Goal: Task Accomplishment & Management: Manage account settings

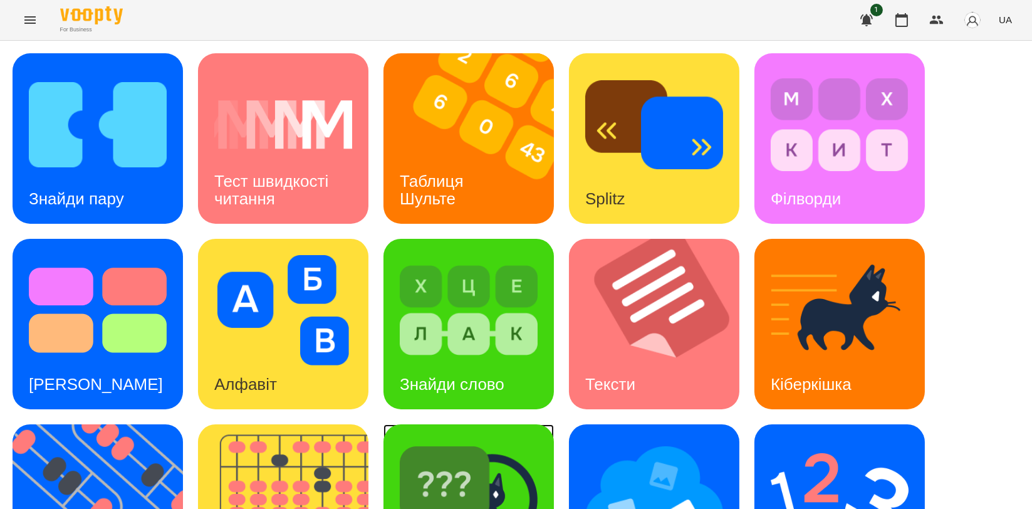
click at [455, 448] on img at bounding box center [469, 496] width 138 height 110
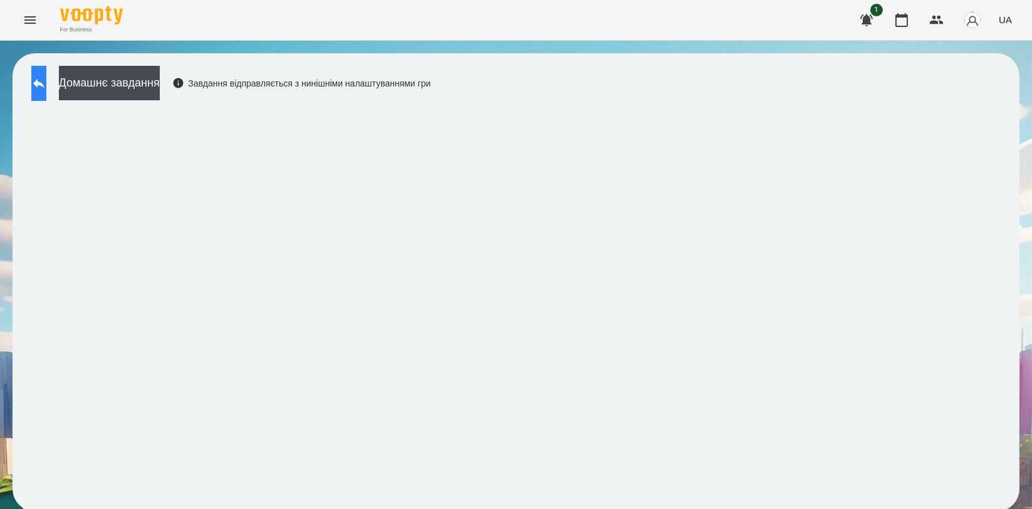
click at [39, 73] on button at bounding box center [38, 83] width 15 height 35
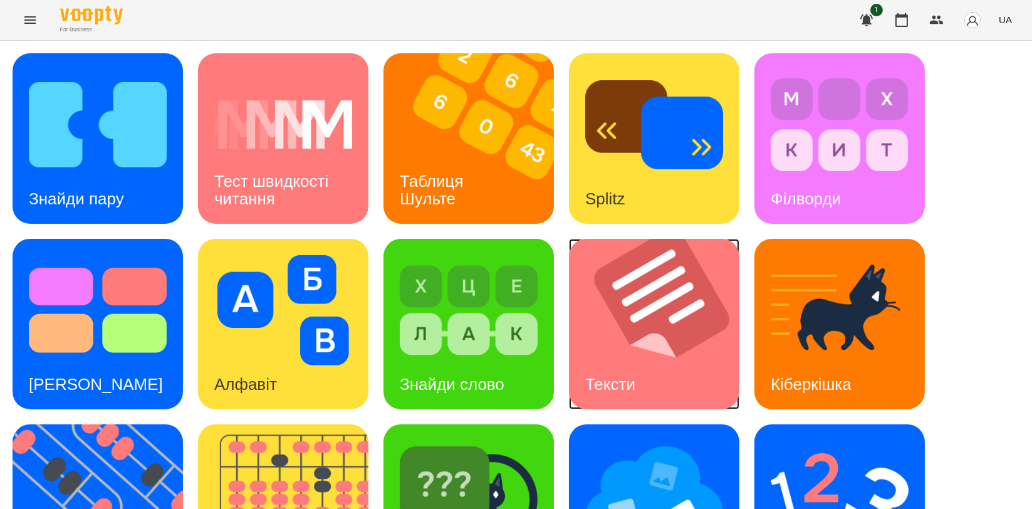
click at [617, 352] on img at bounding box center [662, 324] width 186 height 171
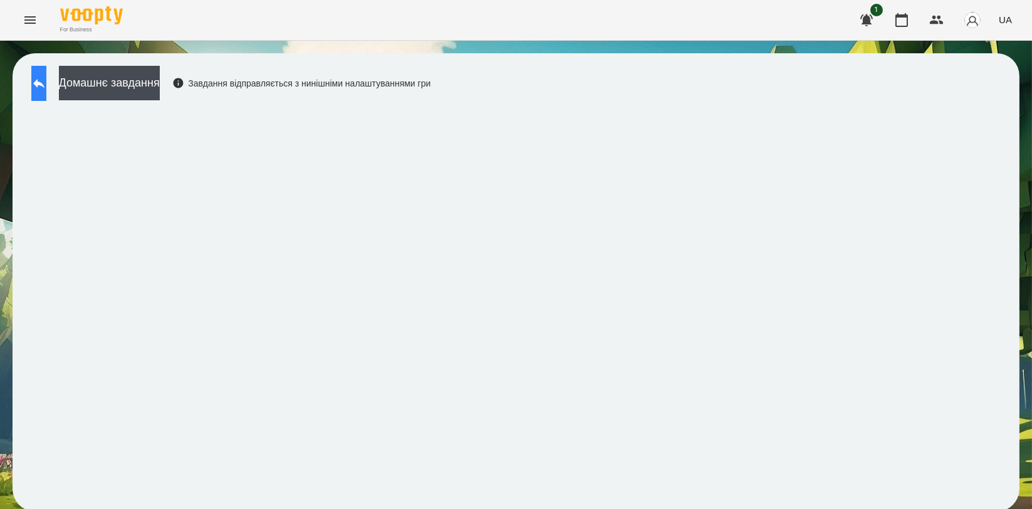
click at [46, 79] on button at bounding box center [38, 83] width 15 height 35
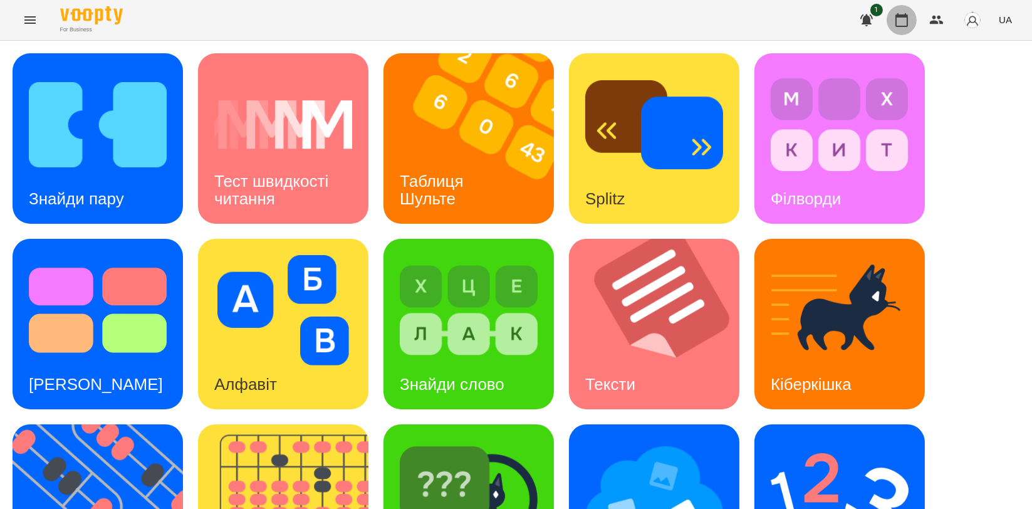
click at [900, 23] on icon "button" at bounding box center [902, 20] width 15 height 15
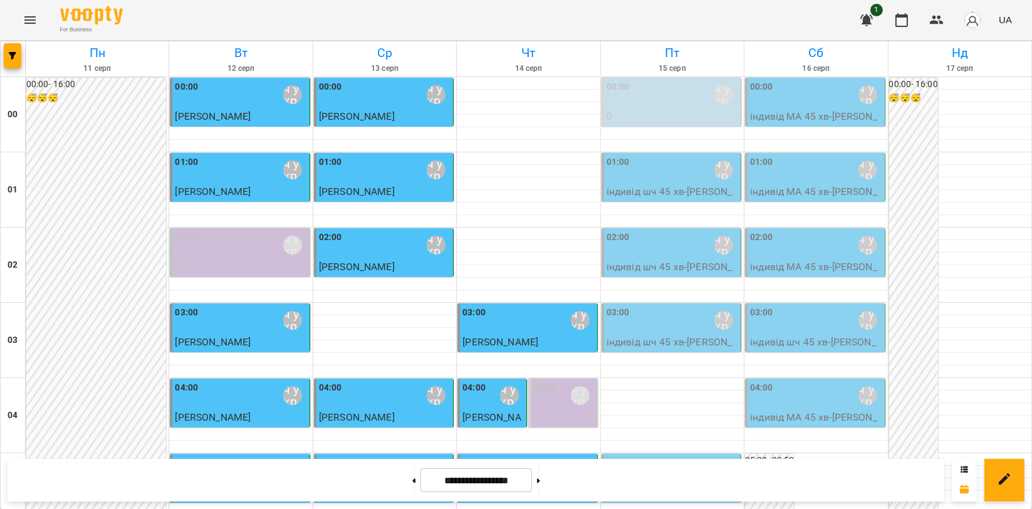
scroll to position [1430, 0]
click at [35, 23] on icon "Menu" at bounding box center [30, 20] width 15 height 15
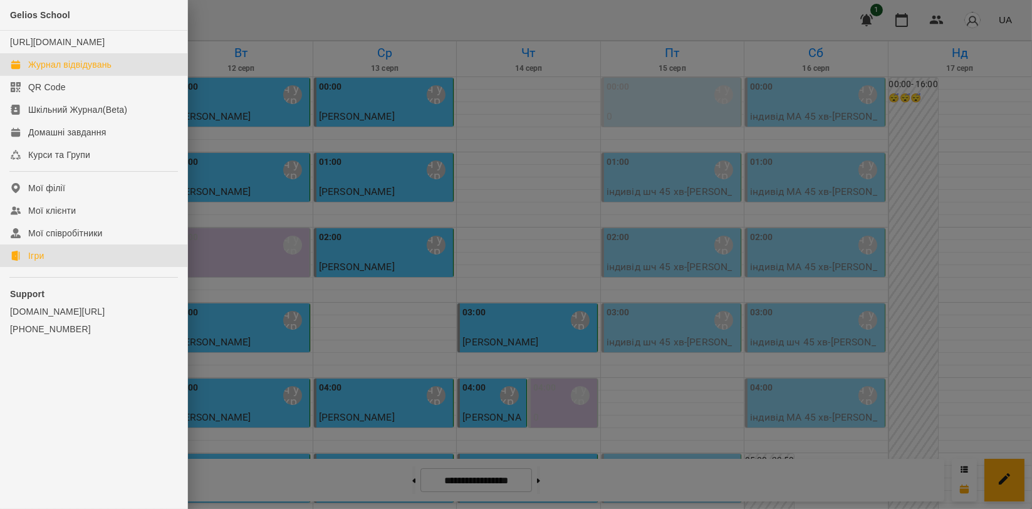
click at [100, 267] on link "Ігри" at bounding box center [93, 255] width 187 height 23
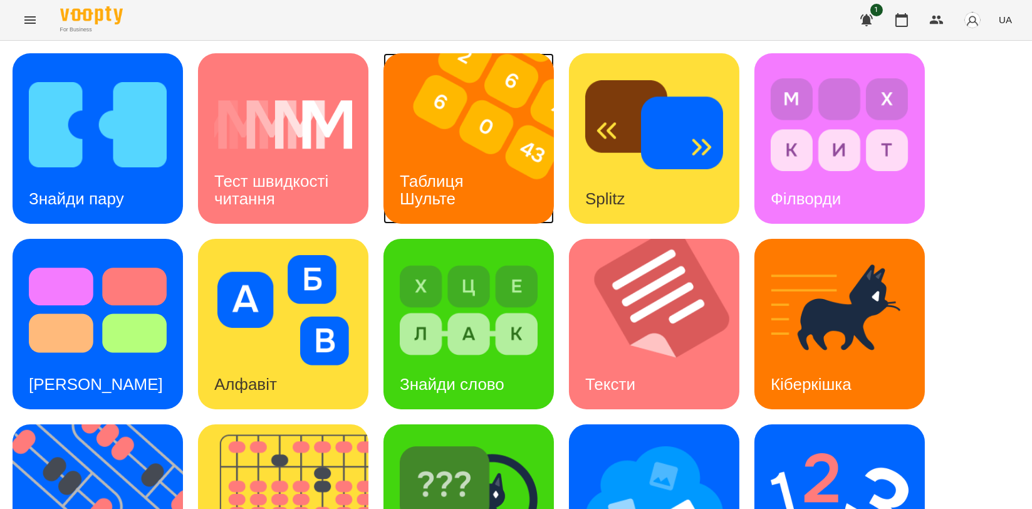
click at [451, 146] on img at bounding box center [477, 138] width 186 height 171
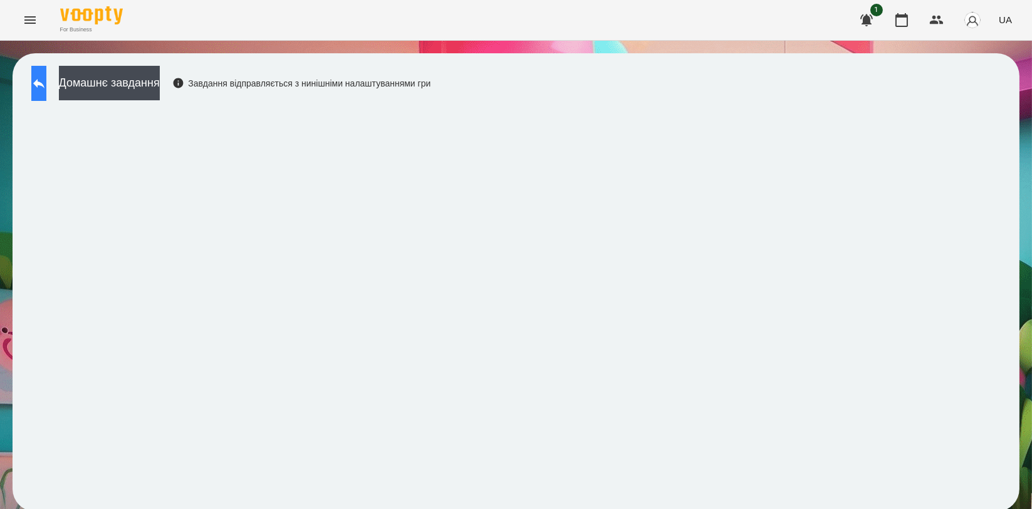
click at [46, 89] on icon at bounding box center [38, 83] width 15 height 15
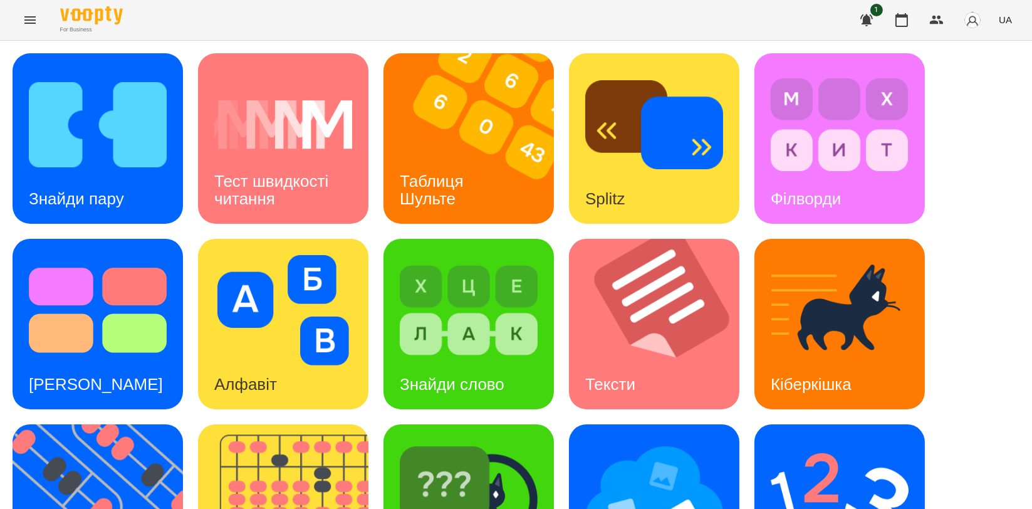
scroll to position [278, 0]
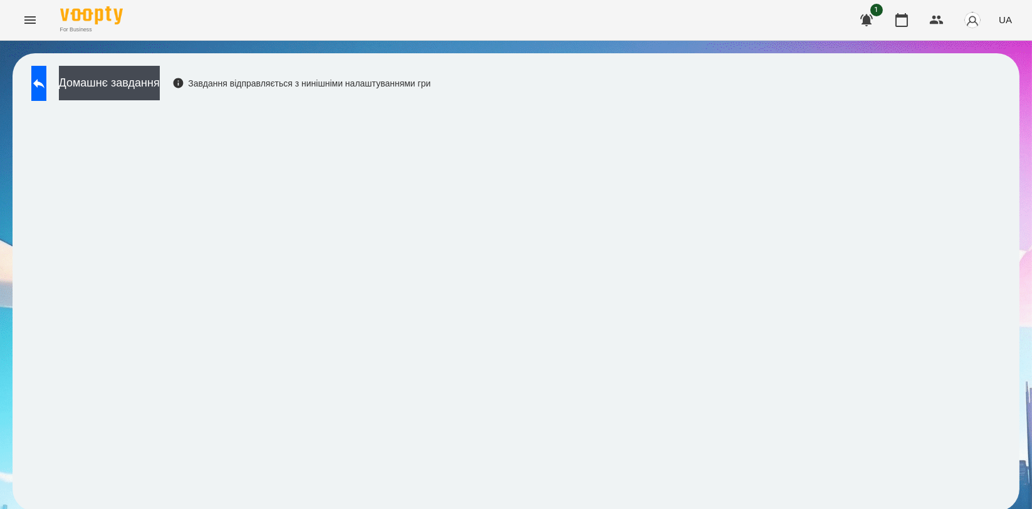
scroll to position [2, 0]
click at [46, 90] on button at bounding box center [38, 83] width 15 height 35
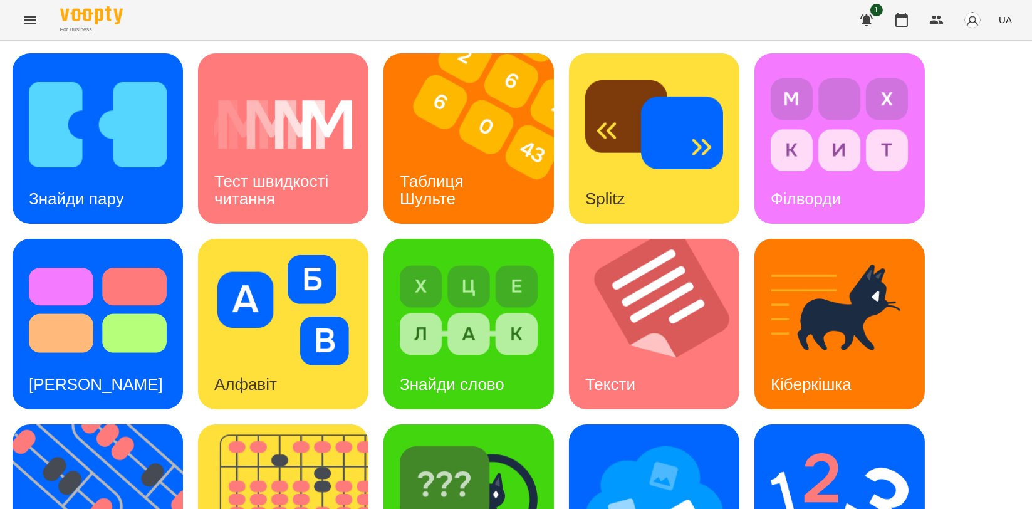
scroll to position [281, 0]
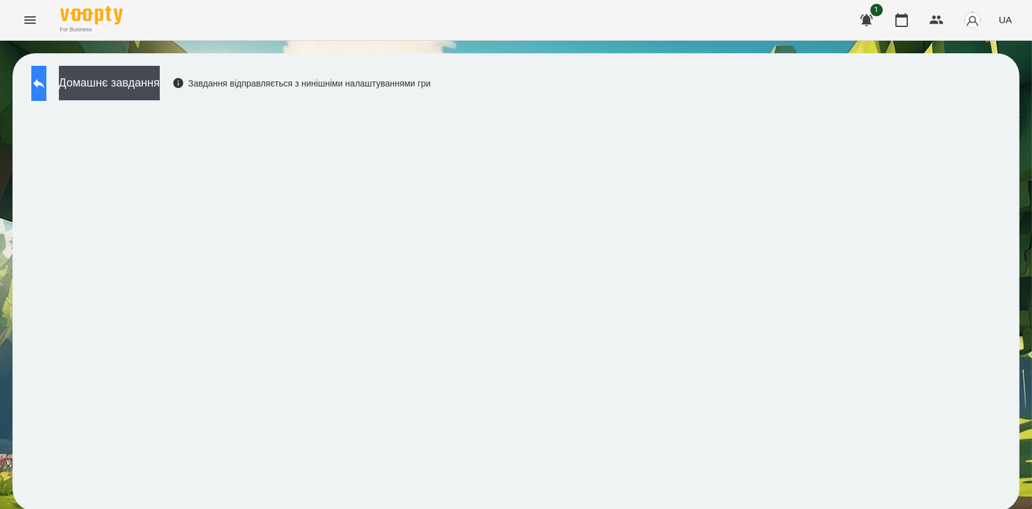
click at [46, 85] on icon at bounding box center [38, 83] width 15 height 15
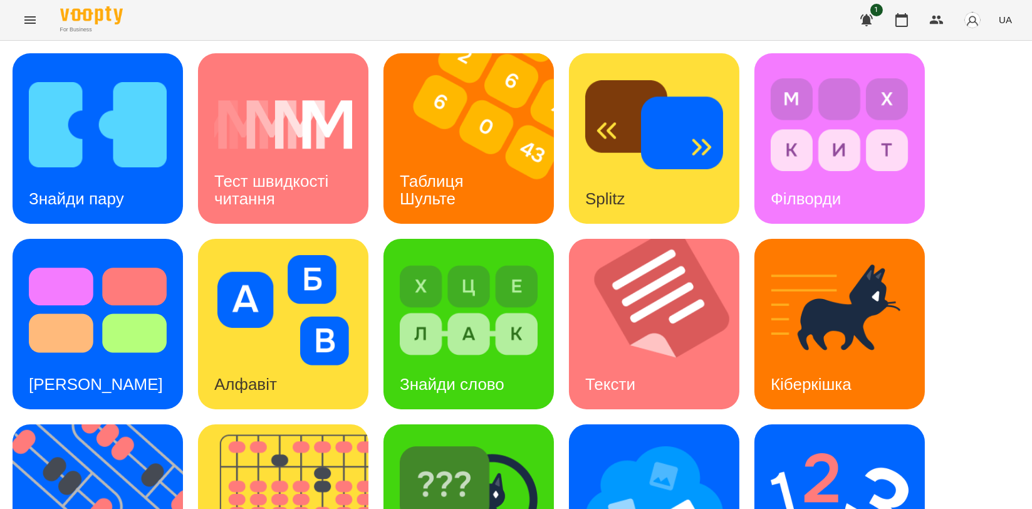
scroll to position [209, 0]
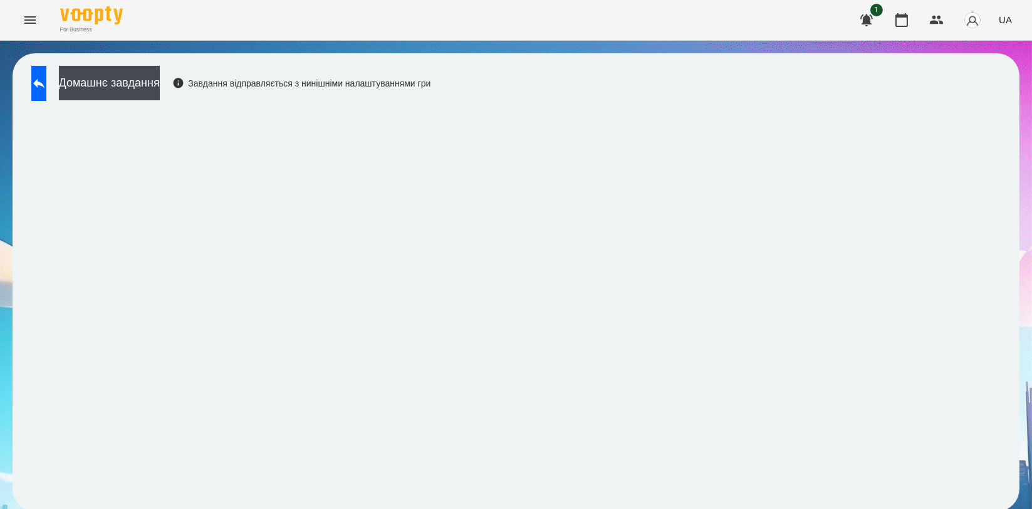
scroll to position [2, 0]
click at [46, 89] on button at bounding box center [38, 83] width 15 height 35
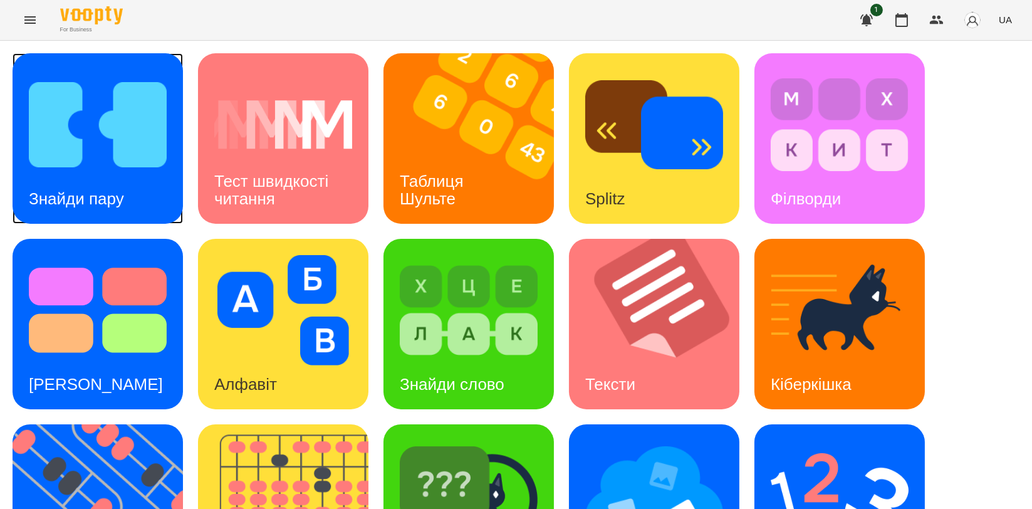
click at [107, 174] on div "Знайди пару" at bounding box center [77, 199] width 128 height 50
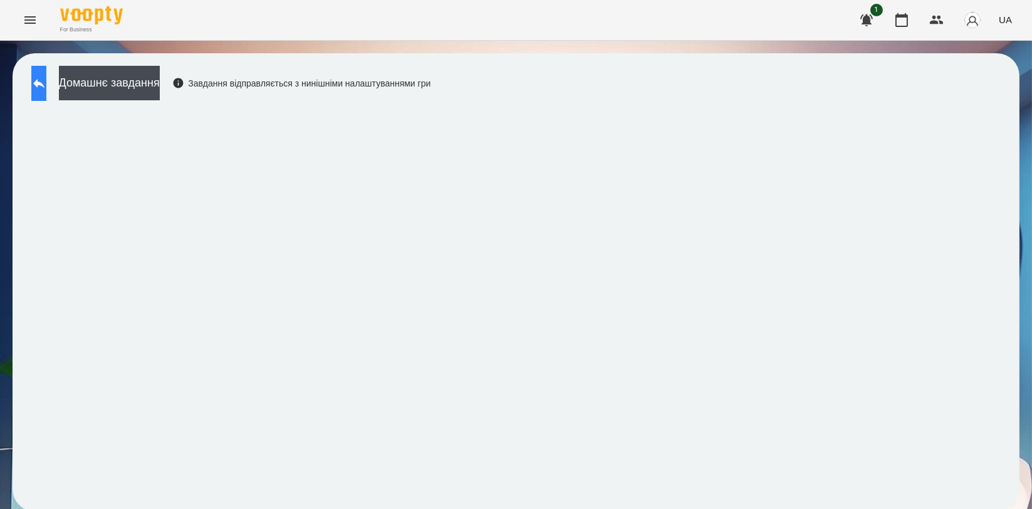
click at [46, 90] on button at bounding box center [38, 83] width 15 height 35
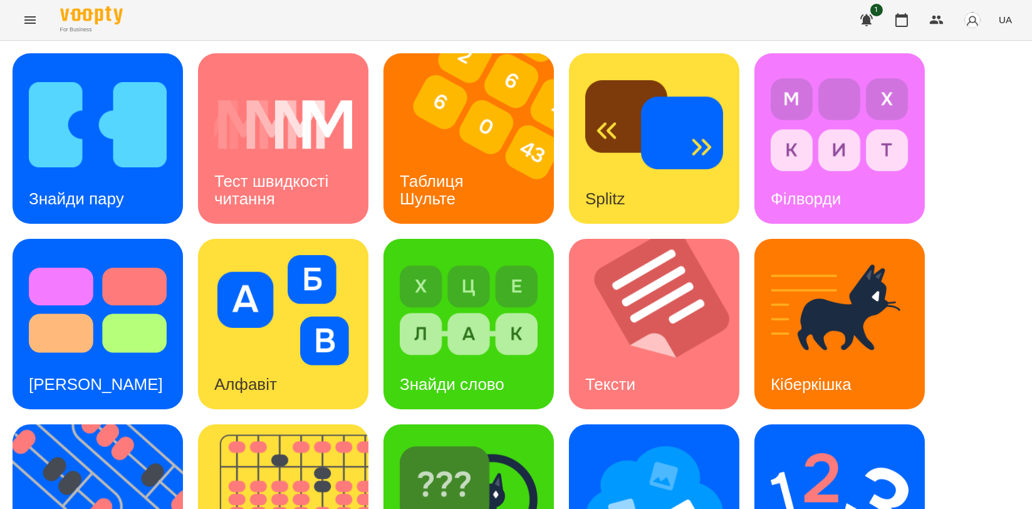
scroll to position [278, 0]
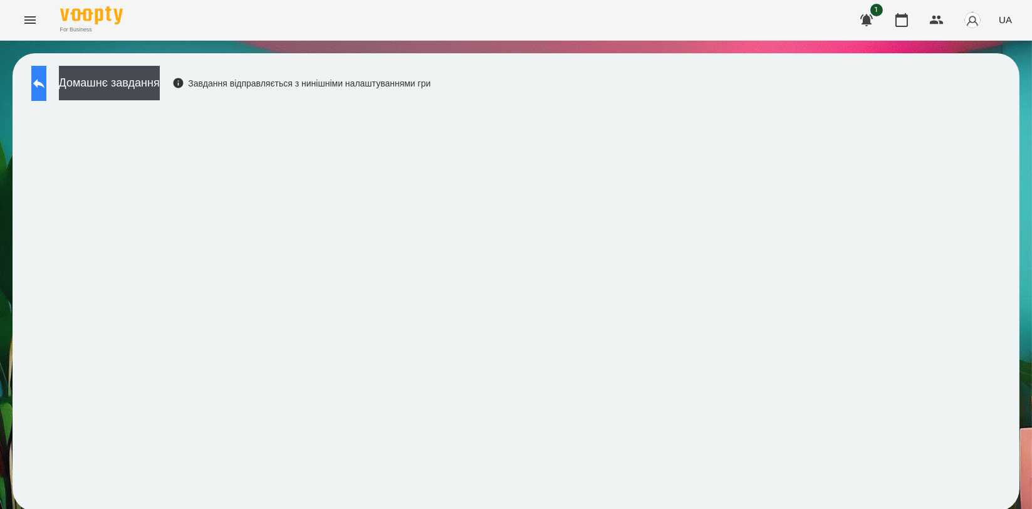
click at [46, 92] on button at bounding box center [38, 83] width 15 height 35
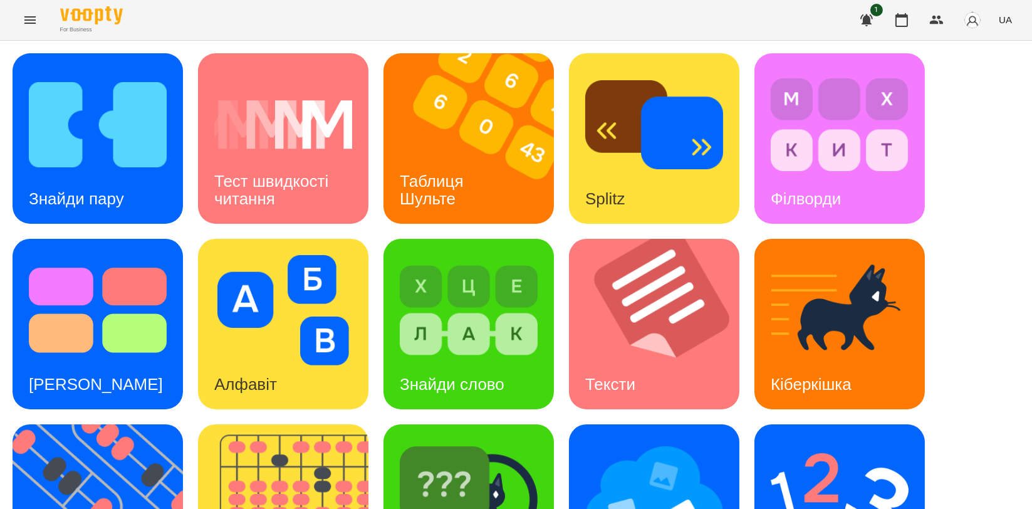
scroll to position [278, 0]
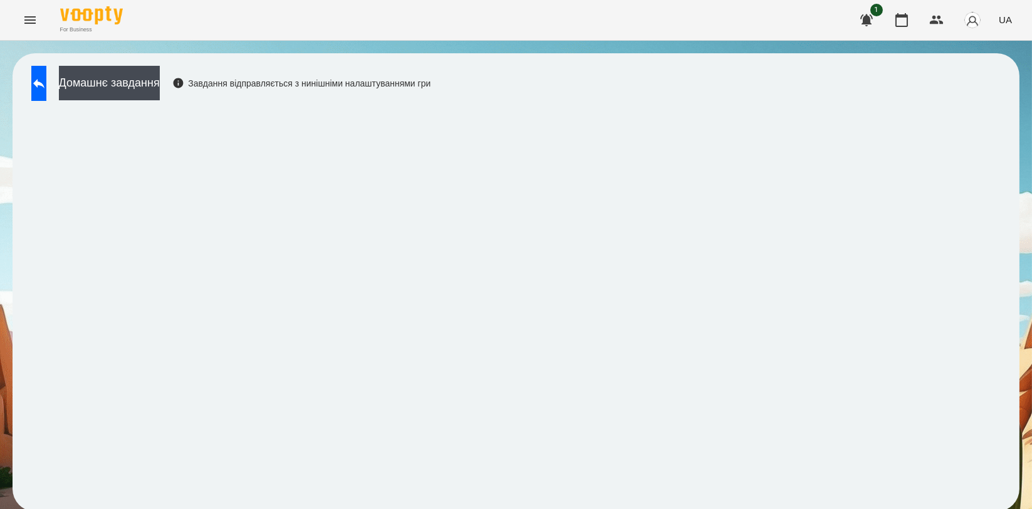
scroll to position [2, 0]
click at [46, 71] on button at bounding box center [38, 83] width 15 height 35
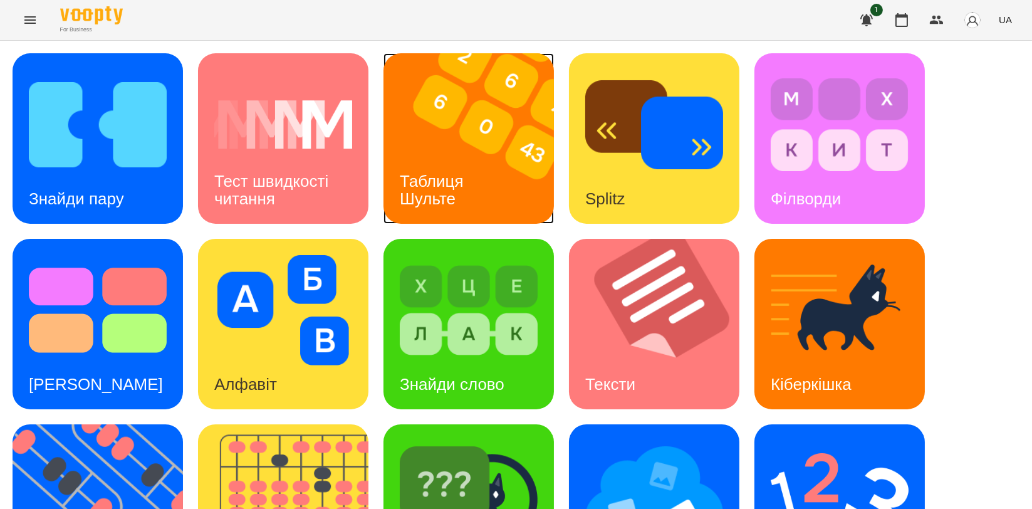
click at [464, 164] on div "Таблиця Шульте" at bounding box center [434, 190] width 101 height 67
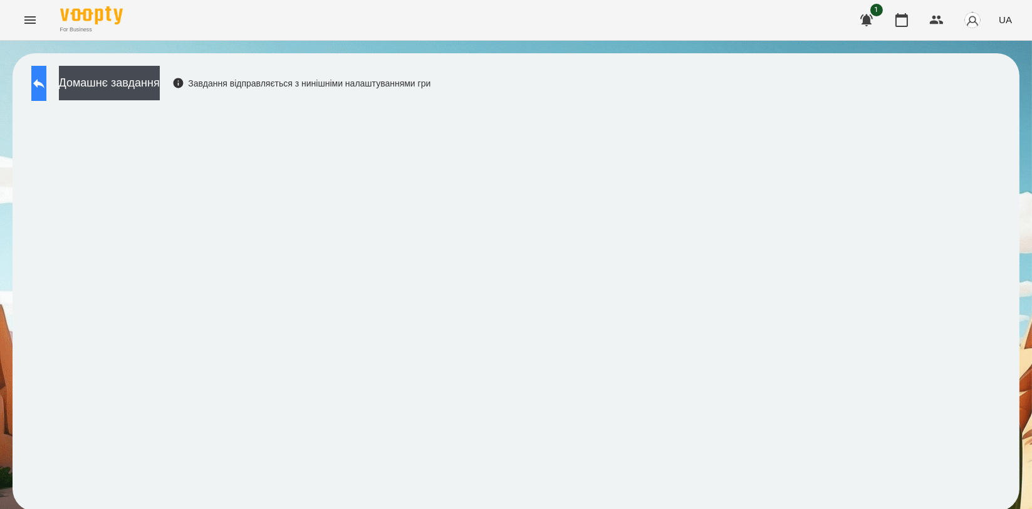
click at [38, 83] on button at bounding box center [38, 83] width 15 height 35
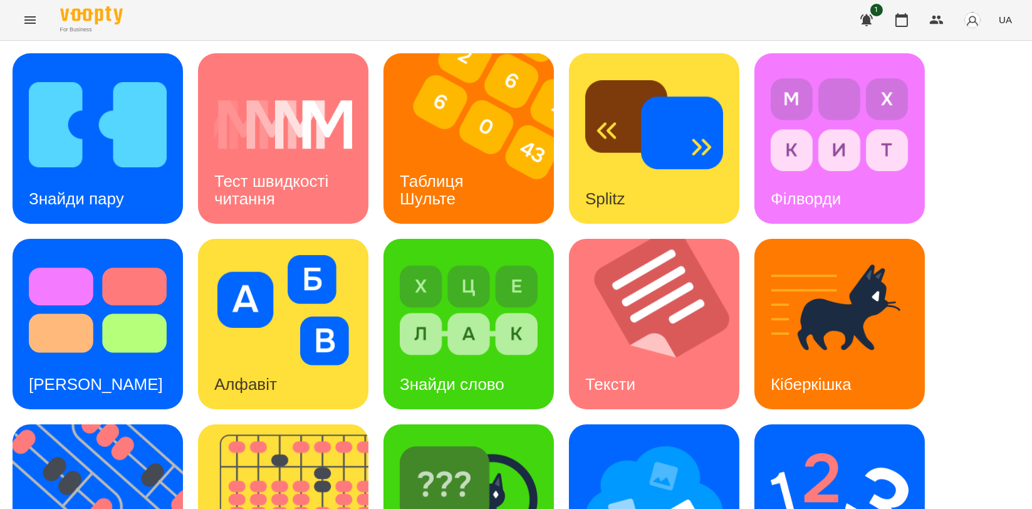
scroll to position [209, 0]
click at [894, 424] on div "Ментальний рахунок" at bounding box center [840, 509] width 171 height 171
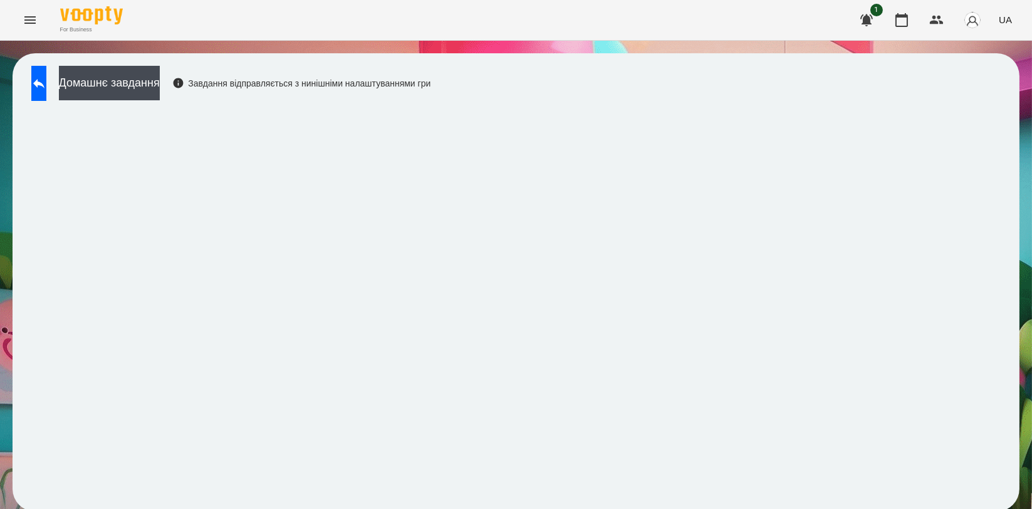
scroll to position [2, 0]
click at [46, 78] on button at bounding box center [38, 83] width 15 height 35
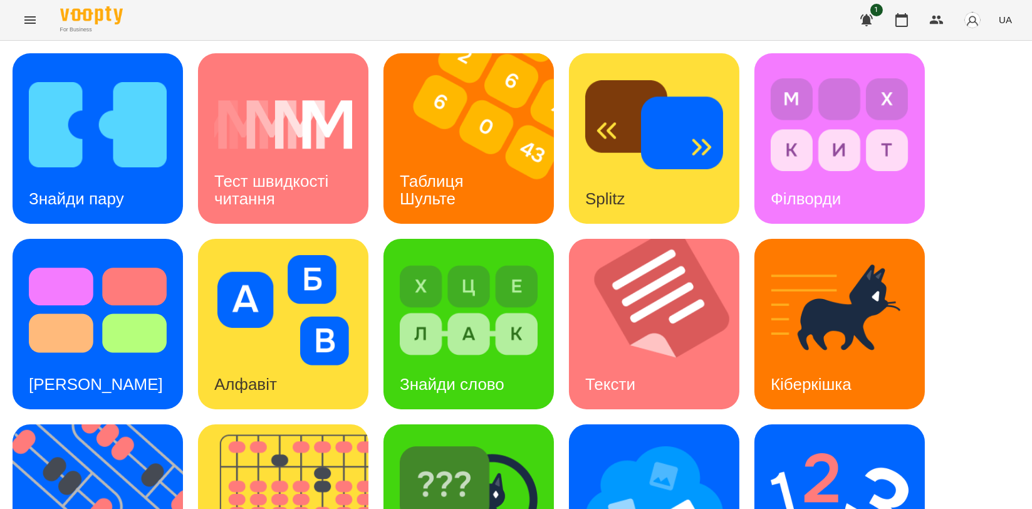
scroll to position [281, 0]
click at [453, 441] on img at bounding box center [469, 496] width 138 height 110
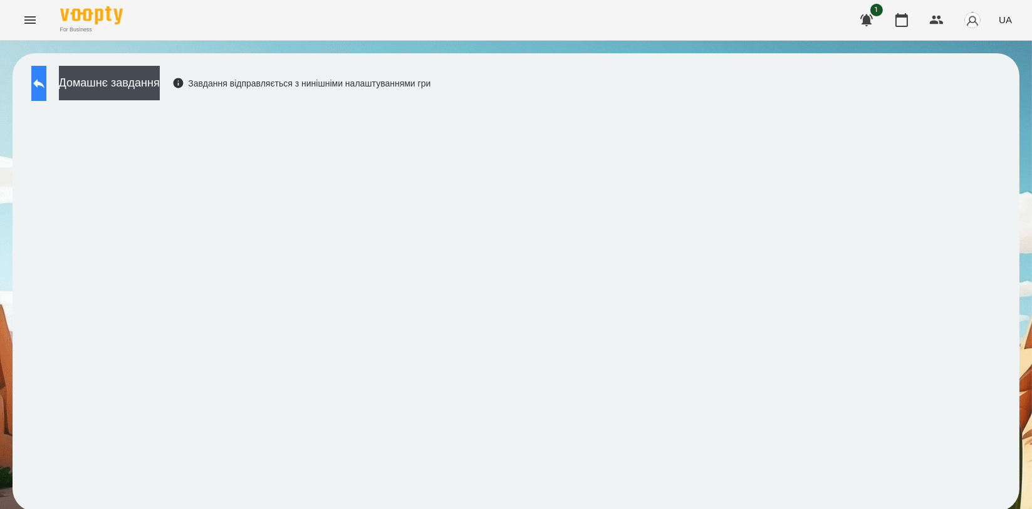
click at [45, 75] on button at bounding box center [38, 83] width 15 height 35
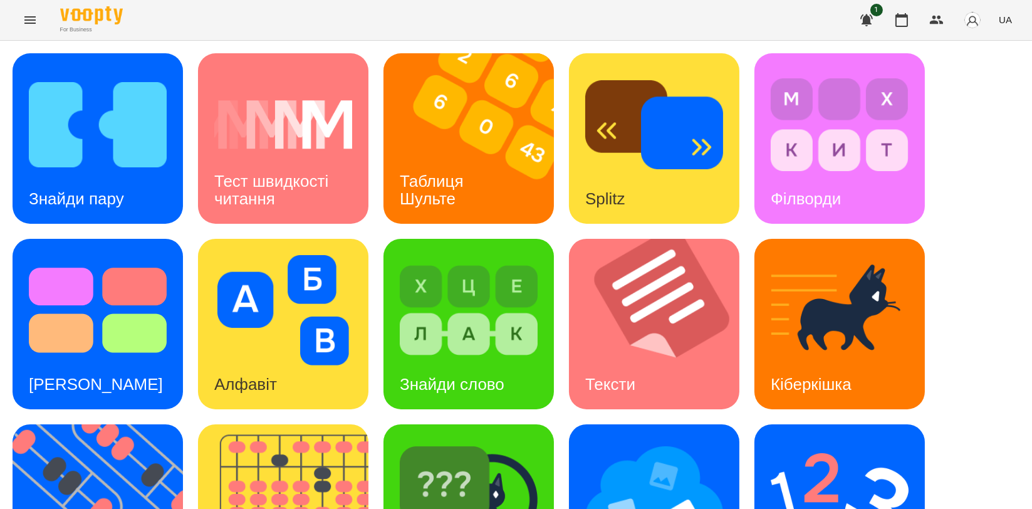
scroll to position [278, 0]
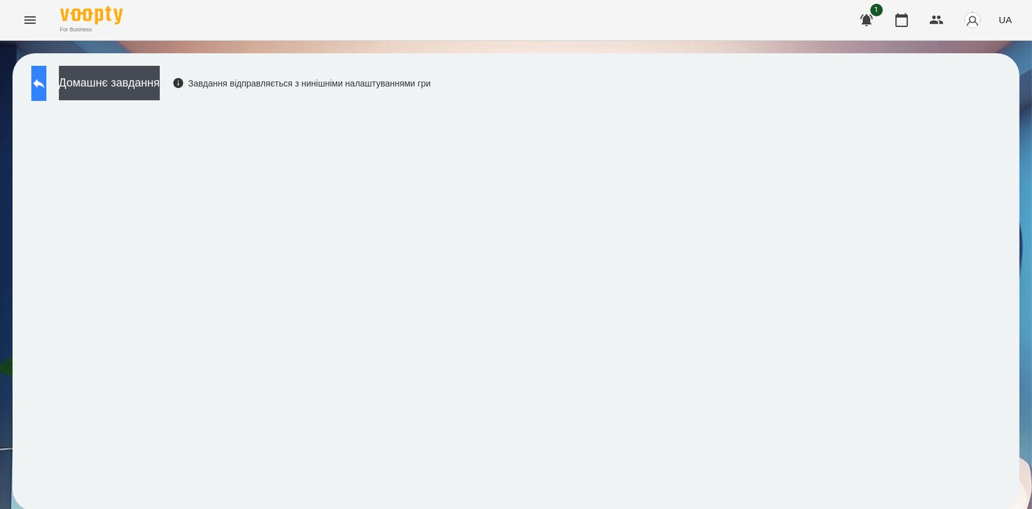
click at [46, 86] on icon at bounding box center [38, 83] width 15 height 15
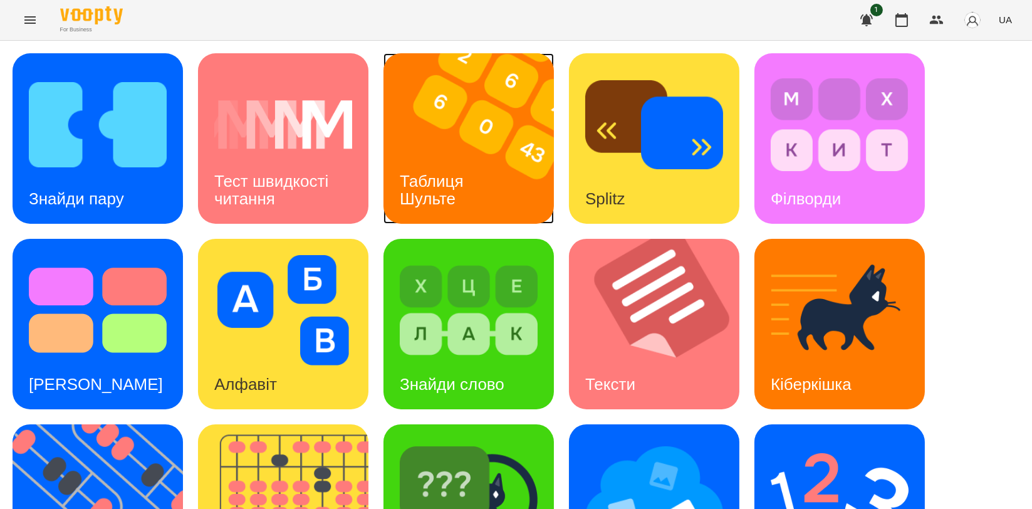
click at [415, 182] on h3 "Таблиця Шульте" at bounding box center [434, 190] width 68 height 36
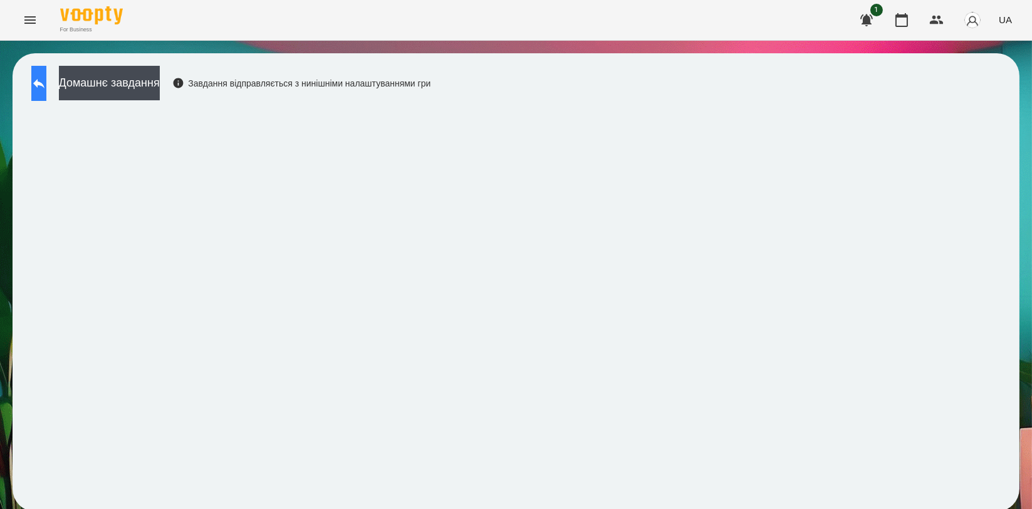
click at [44, 81] on icon at bounding box center [38, 83] width 15 height 15
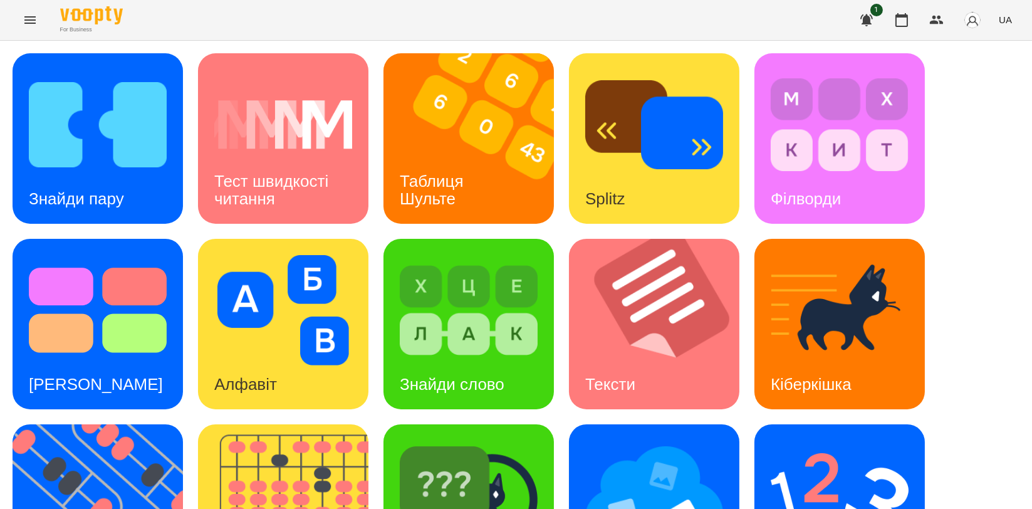
scroll to position [278, 0]
click at [79, 424] on img at bounding box center [106, 509] width 186 height 171
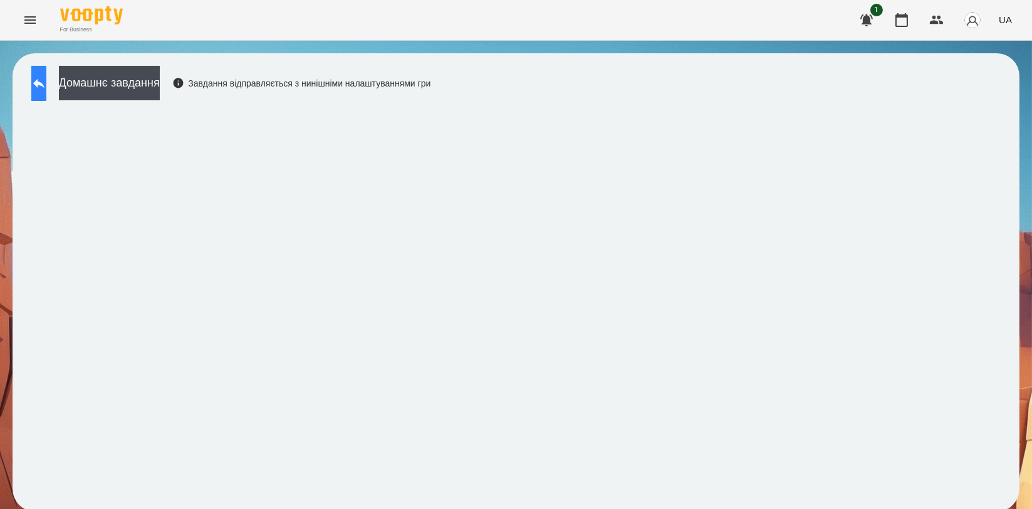
click at [31, 79] on button at bounding box center [38, 83] width 15 height 35
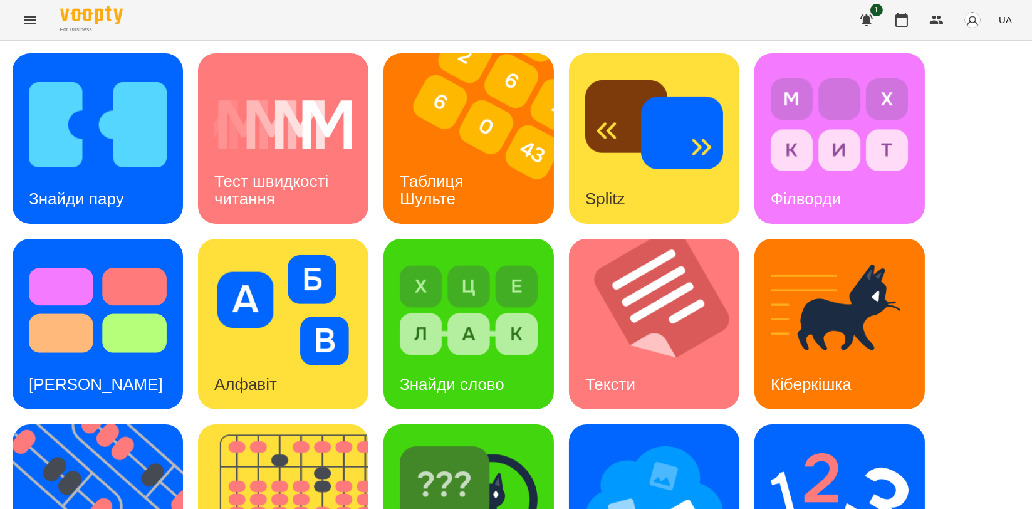
scroll to position [278, 0]
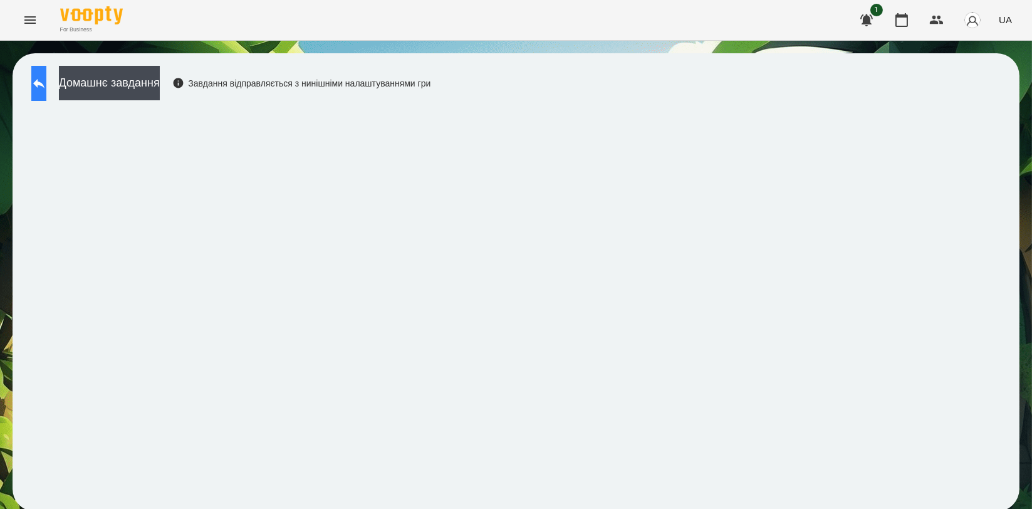
click at [44, 86] on icon at bounding box center [38, 83] width 15 height 15
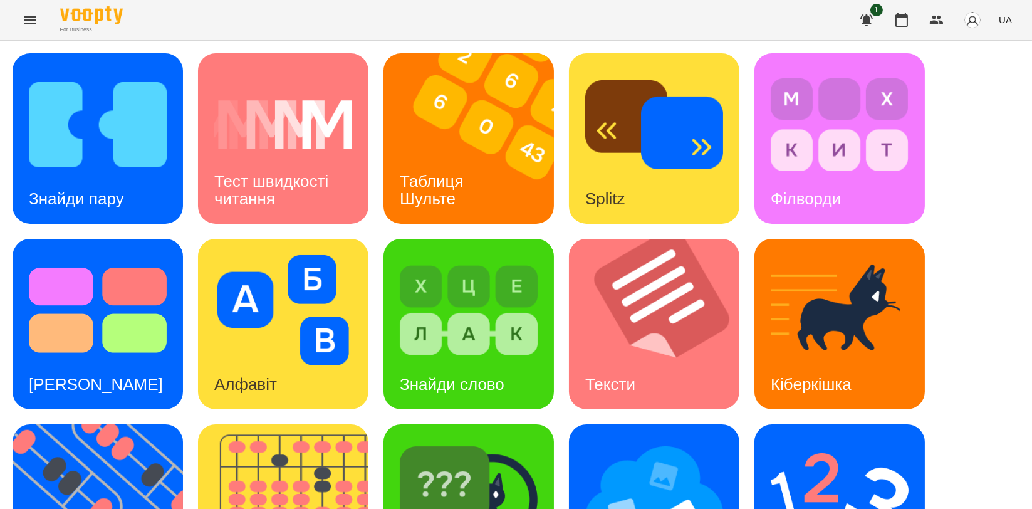
scroll to position [278, 0]
click at [789, 441] on img at bounding box center [840, 496] width 138 height 110
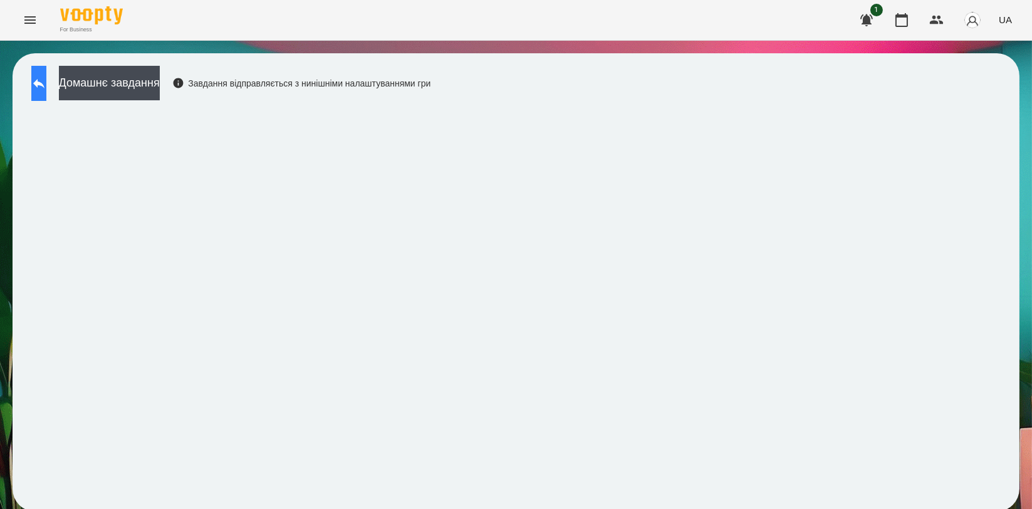
click at [36, 82] on button at bounding box center [38, 83] width 15 height 35
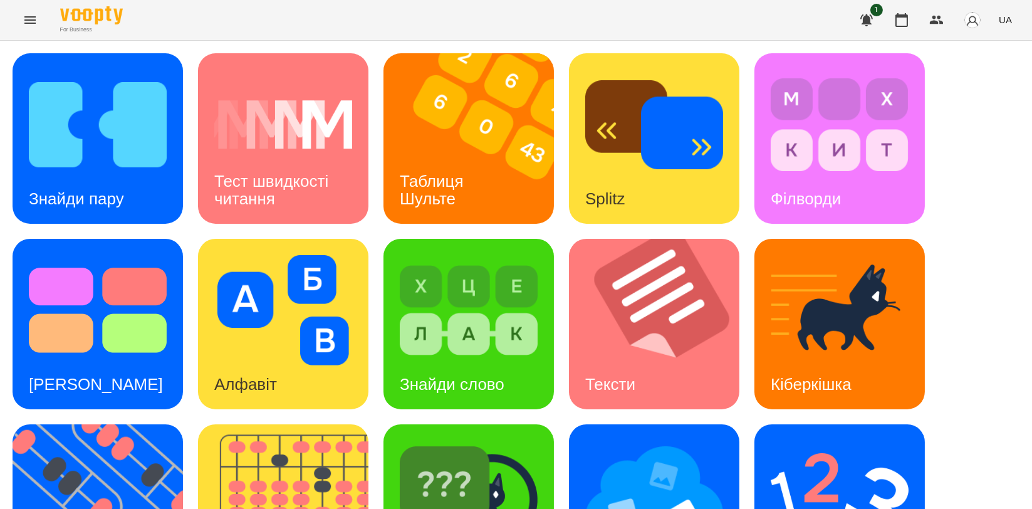
scroll to position [284, 0]
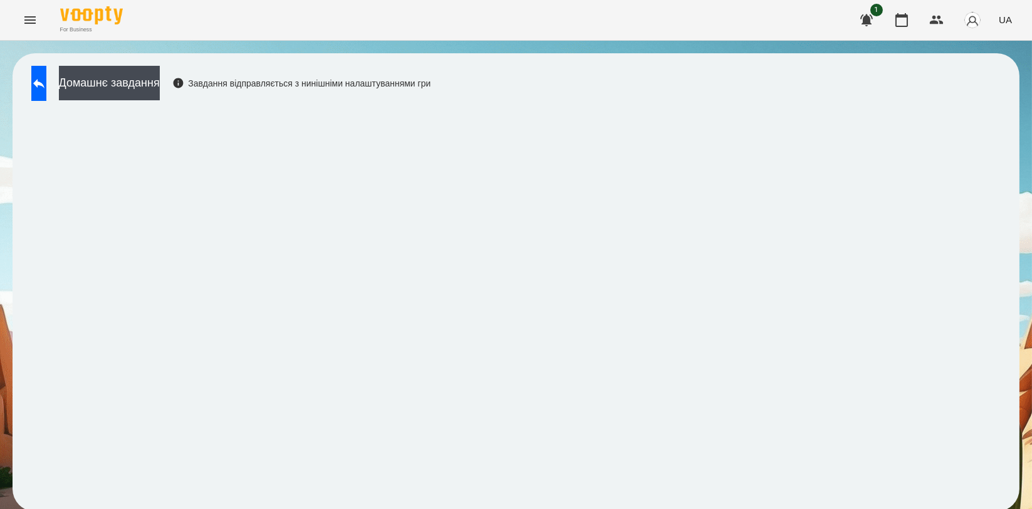
scroll to position [2, 0]
click at [34, 75] on button at bounding box center [38, 83] width 15 height 35
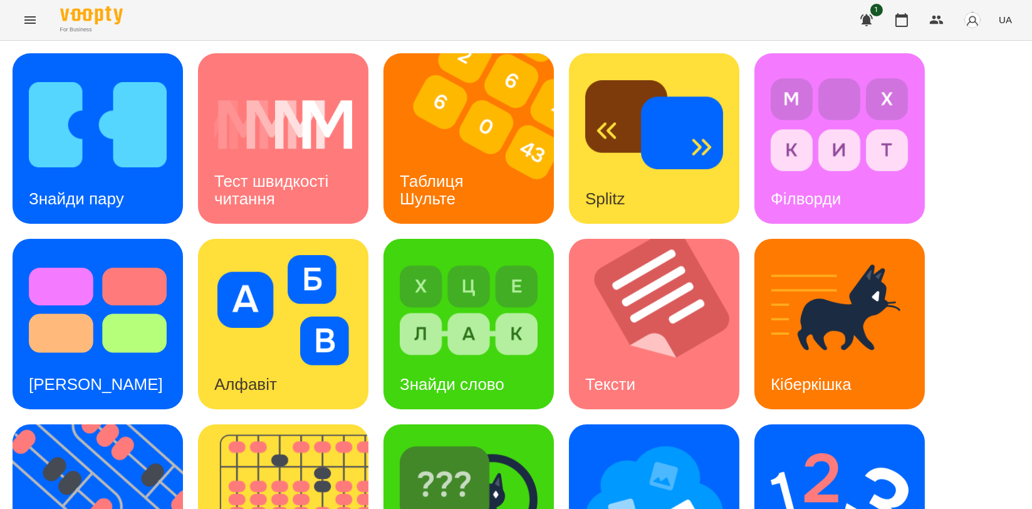
scroll to position [281, 0]
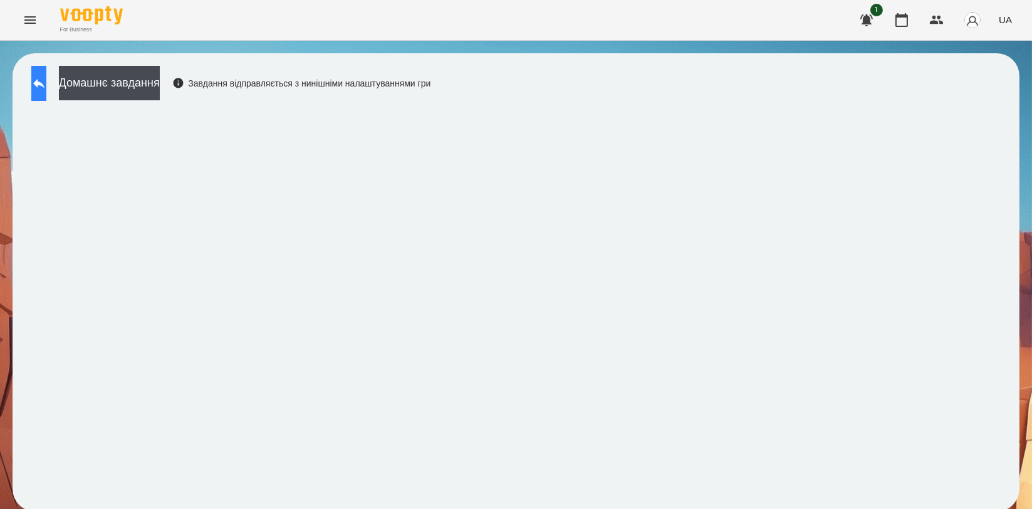
click at [44, 72] on button at bounding box center [38, 83] width 15 height 35
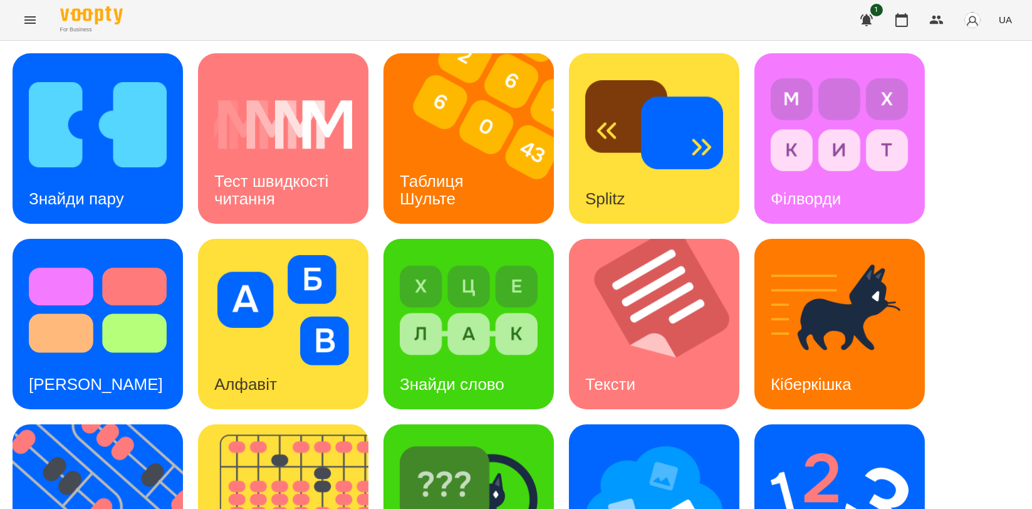
scroll to position [209, 0]
click at [619, 441] on img at bounding box center [655, 496] width 138 height 110
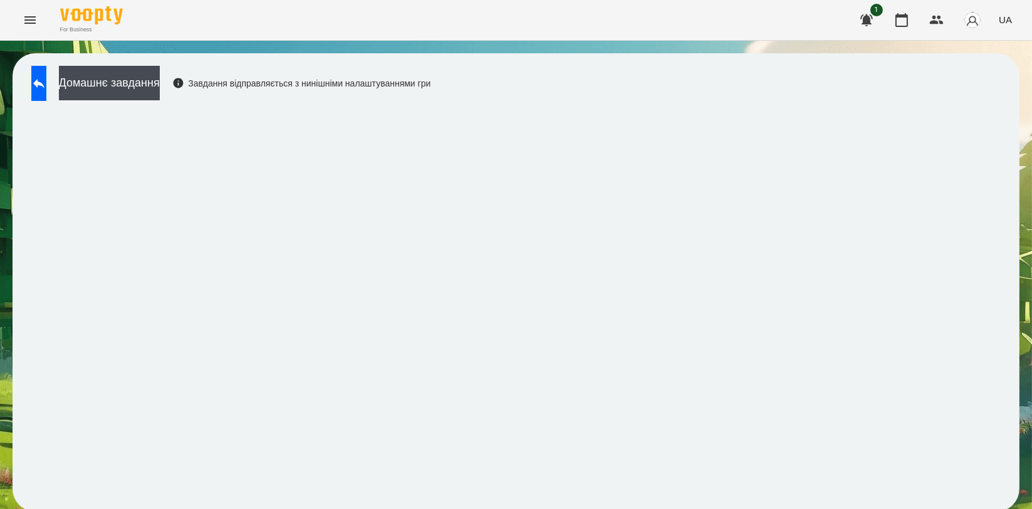
click at [626, 41] on div "Домашнє завдання Завдання відправляється з нинішніми налаштуваннями гри" at bounding box center [516, 282] width 1032 height 483
click at [39, 83] on button at bounding box center [38, 83] width 15 height 35
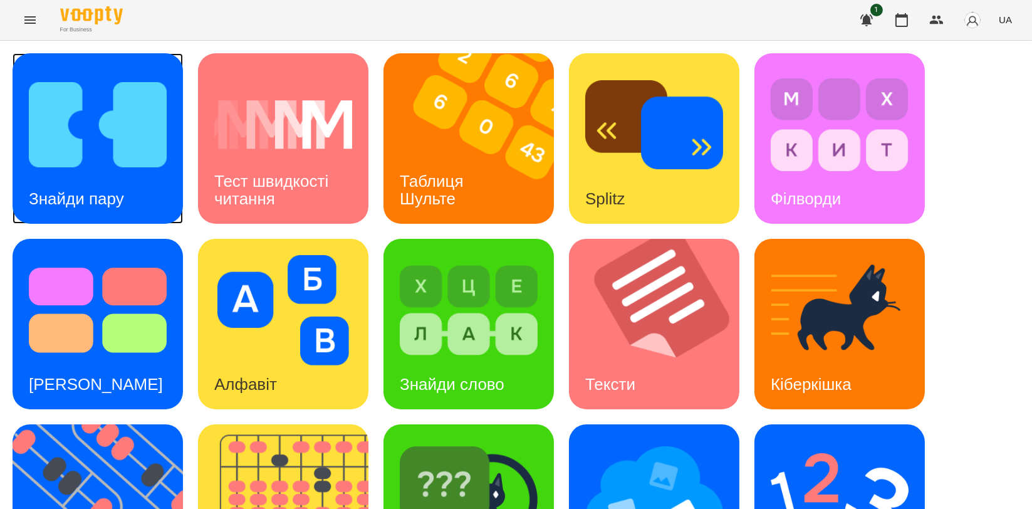
click at [107, 171] on img at bounding box center [98, 125] width 138 height 110
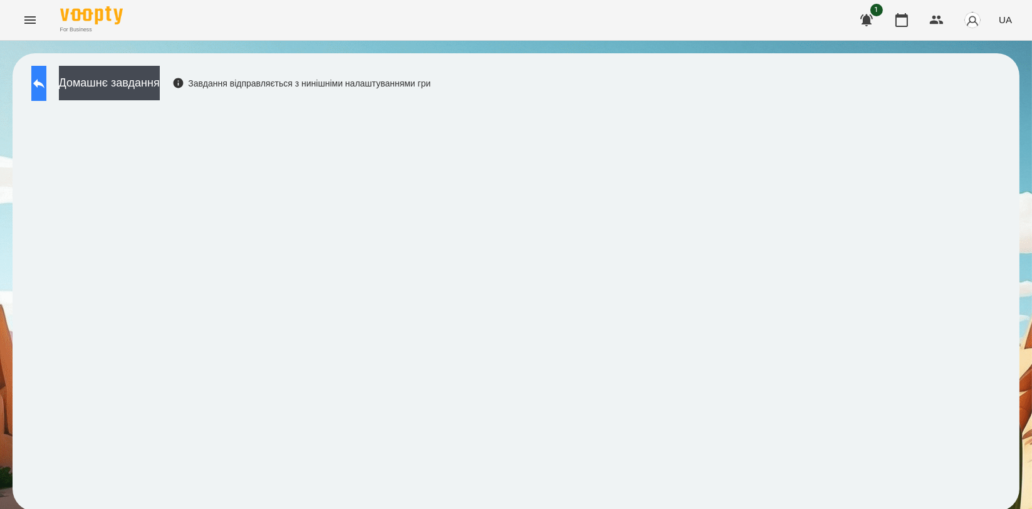
click at [46, 88] on icon at bounding box center [38, 83] width 15 height 15
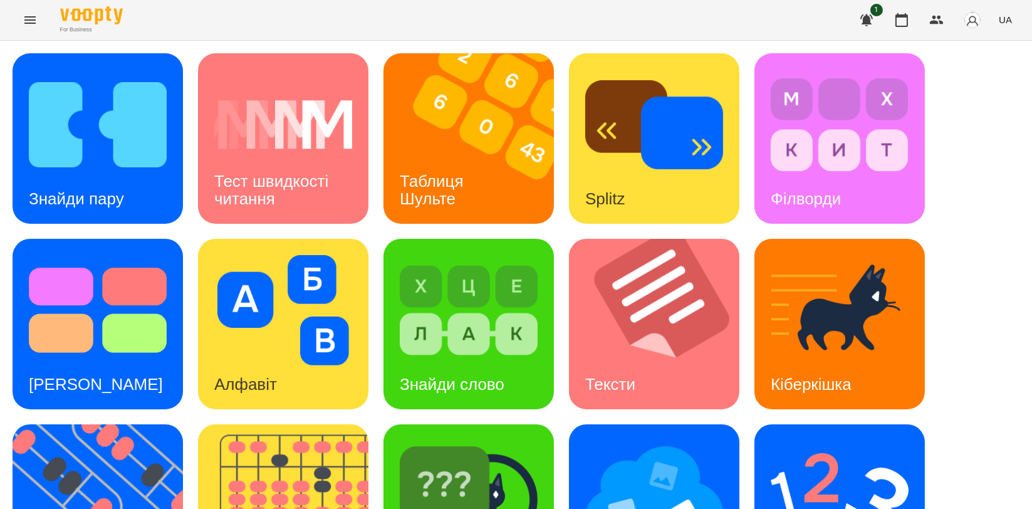
scroll to position [139, 0]
click at [451, 441] on img at bounding box center [469, 496] width 138 height 110
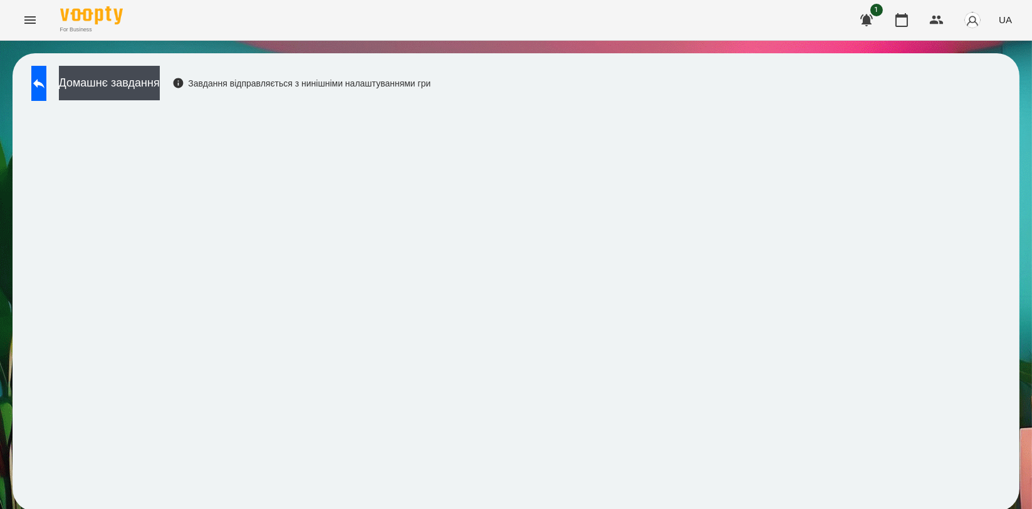
scroll to position [2, 0]
click at [46, 85] on icon at bounding box center [38, 83] width 15 height 15
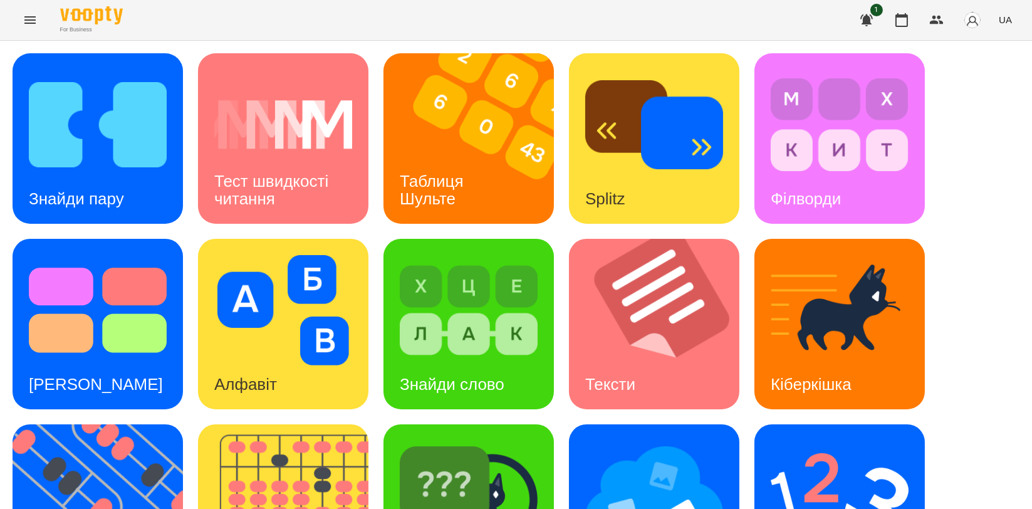
scroll to position [281, 0]
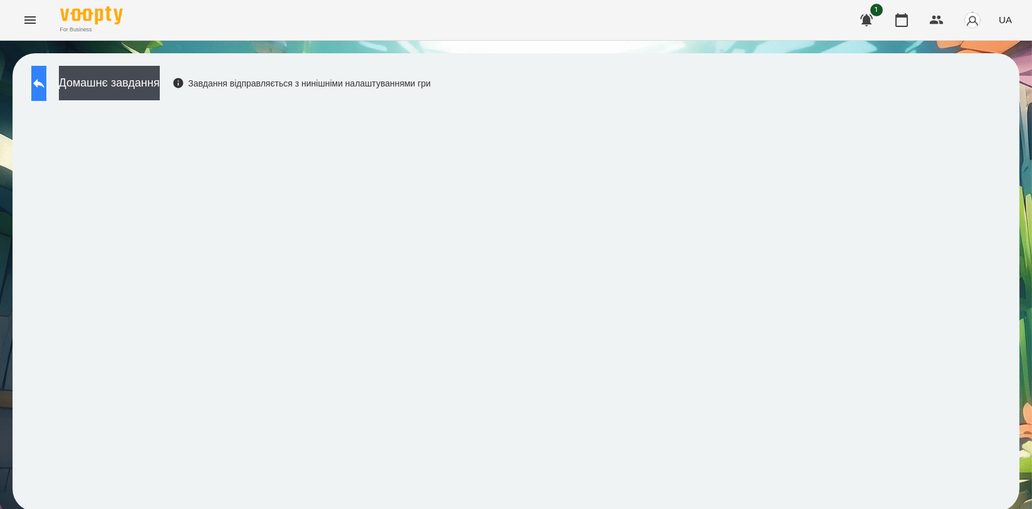
click at [35, 81] on button at bounding box center [38, 83] width 15 height 35
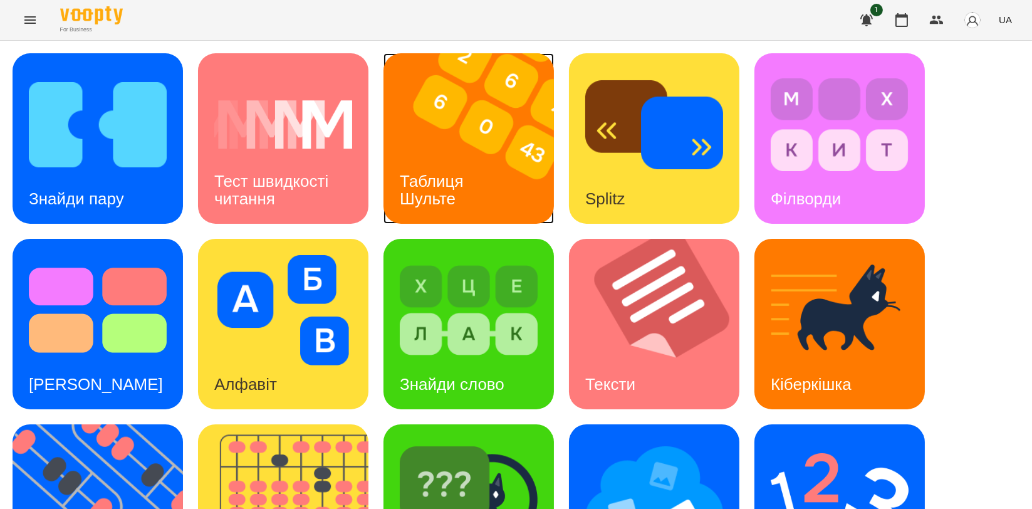
click at [486, 180] on img at bounding box center [477, 138] width 186 height 171
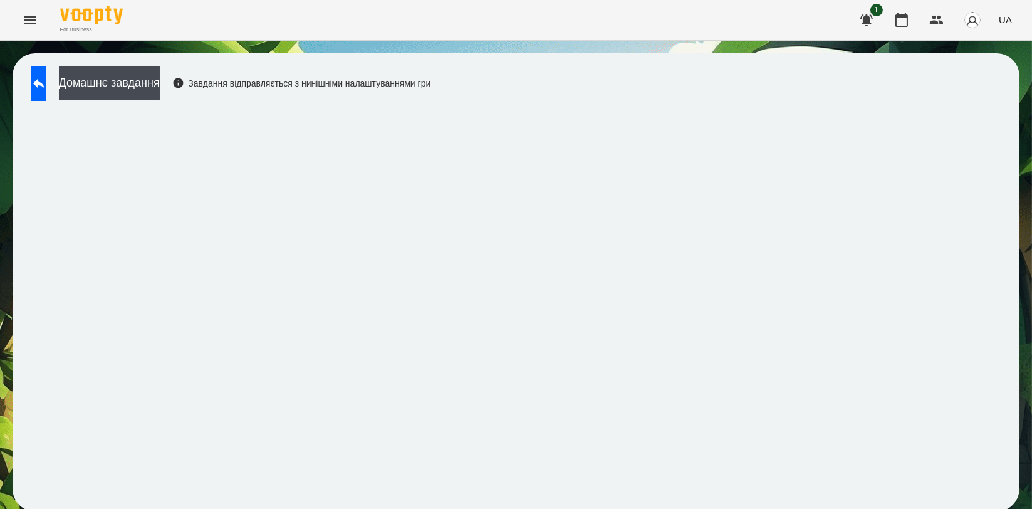
scroll to position [2, 0]
click at [44, 78] on icon at bounding box center [38, 83] width 15 height 15
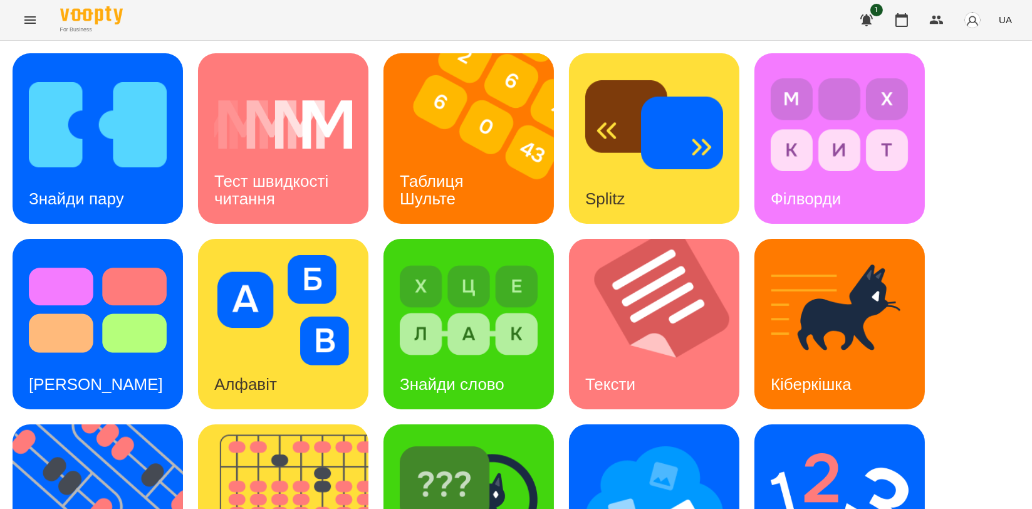
scroll to position [281, 0]
click at [75, 424] on img at bounding box center [106, 509] width 186 height 171
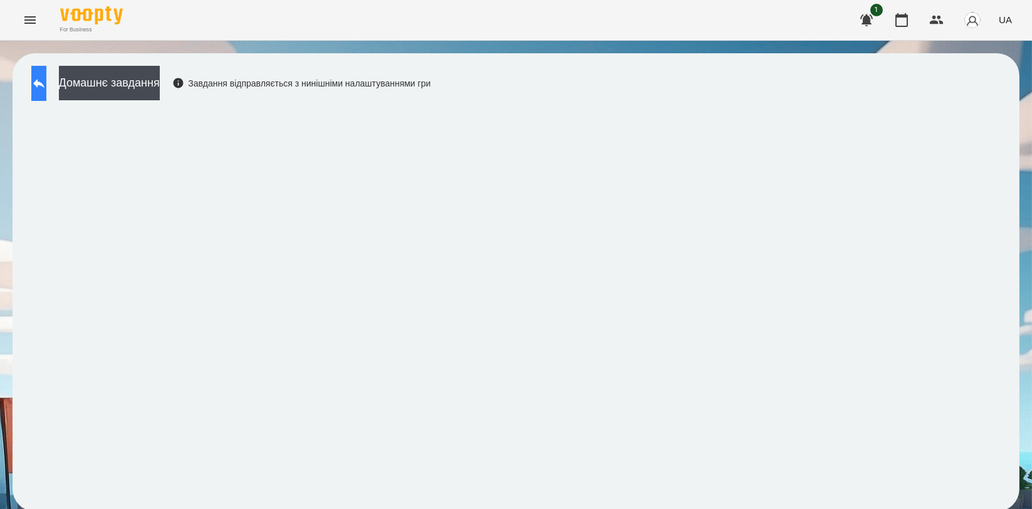
click at [46, 69] on button at bounding box center [38, 83] width 15 height 35
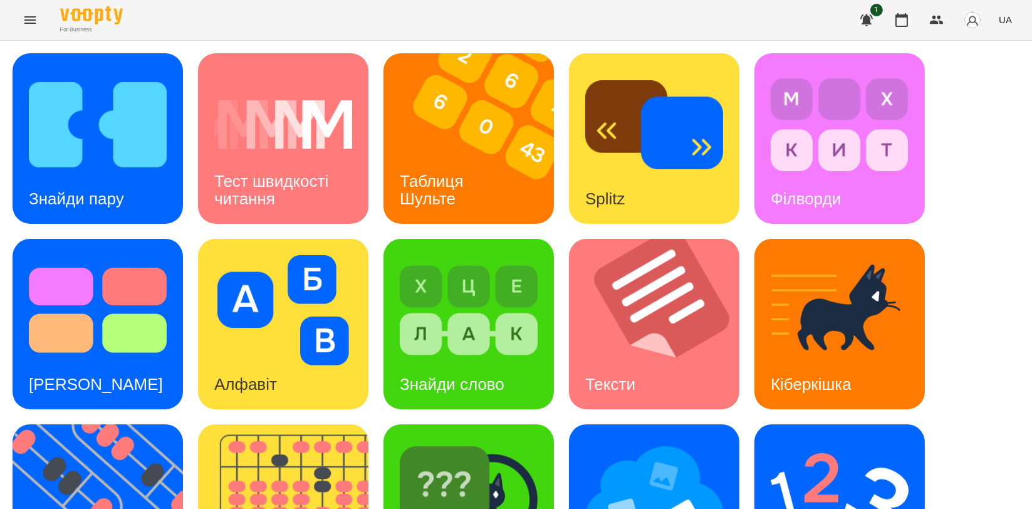
scroll to position [278, 0]
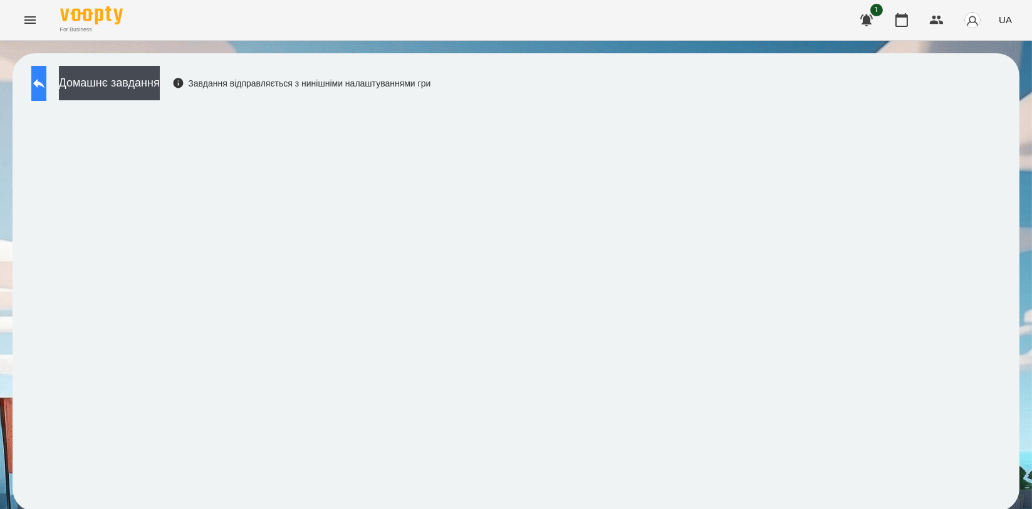
click at [46, 87] on button at bounding box center [38, 83] width 15 height 35
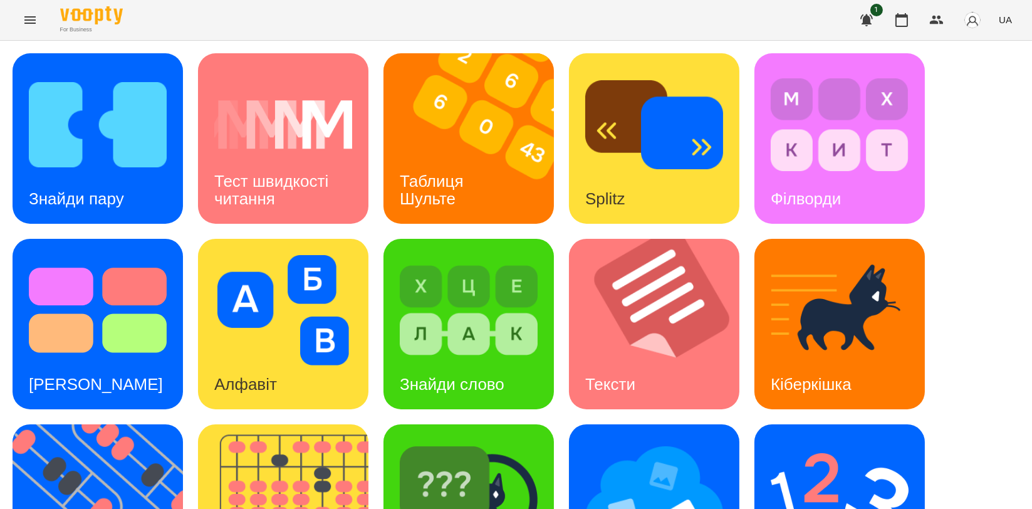
scroll to position [209, 0]
click at [782, 441] on img at bounding box center [840, 496] width 138 height 110
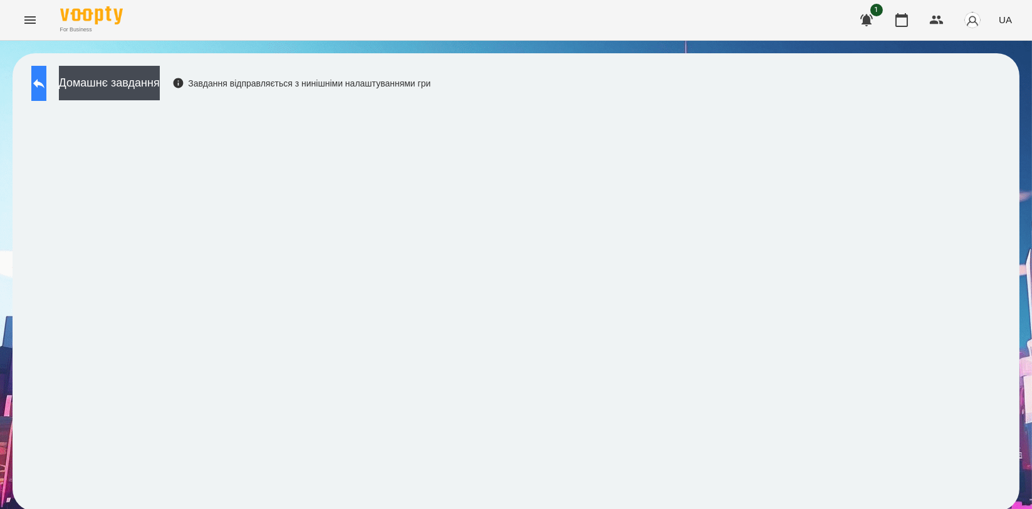
click at [46, 76] on icon at bounding box center [38, 83] width 15 height 15
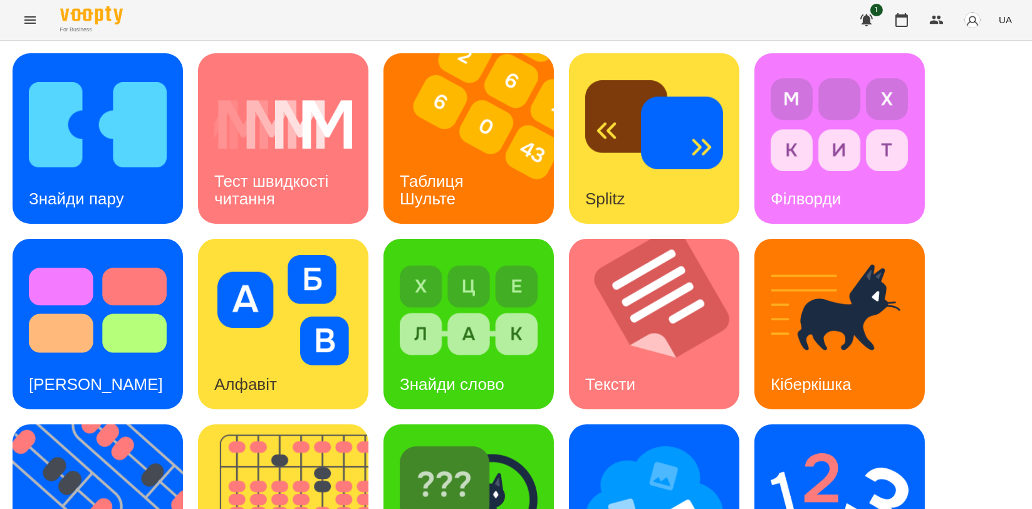
scroll to position [278, 0]
click at [313, 424] on img at bounding box center [291, 509] width 186 height 171
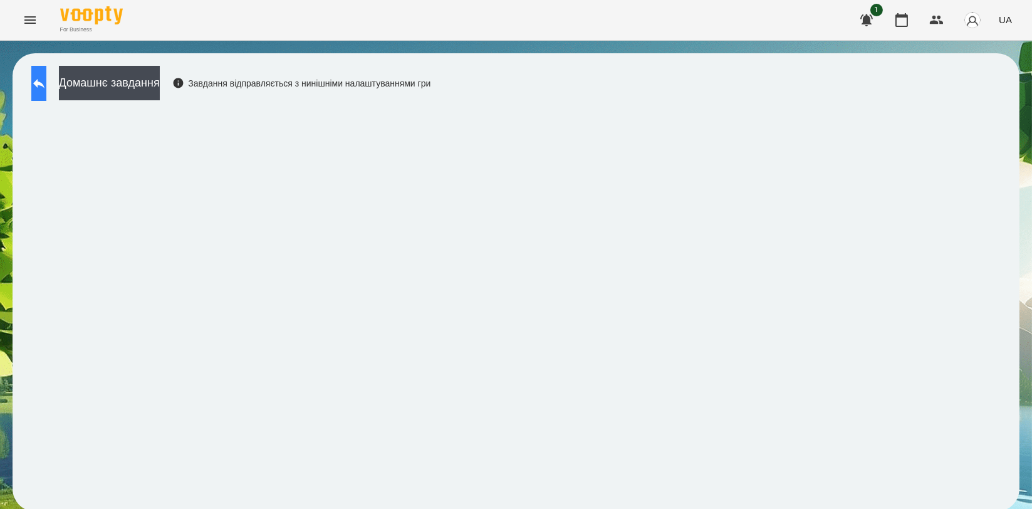
click at [45, 90] on button at bounding box center [38, 83] width 15 height 35
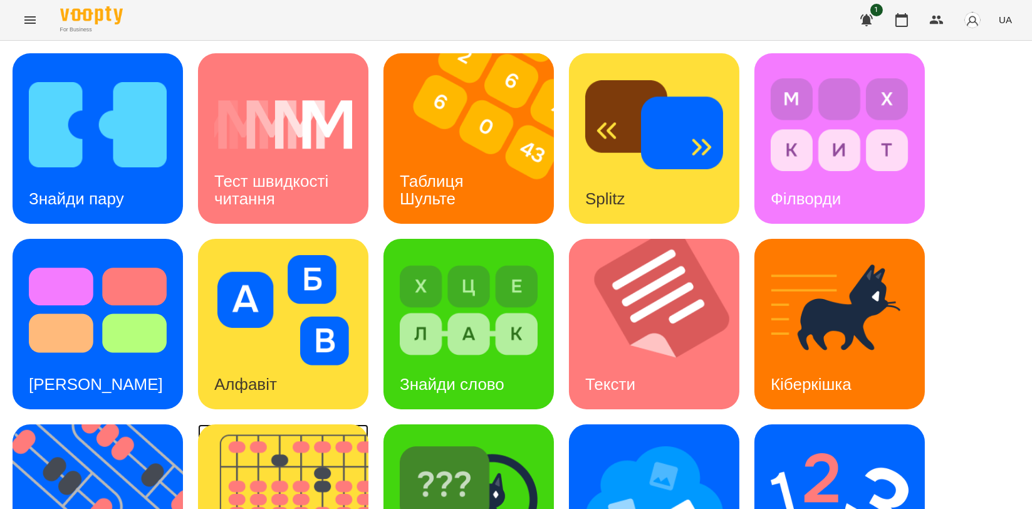
click at [367, 463] on img at bounding box center [291, 509] width 186 height 171
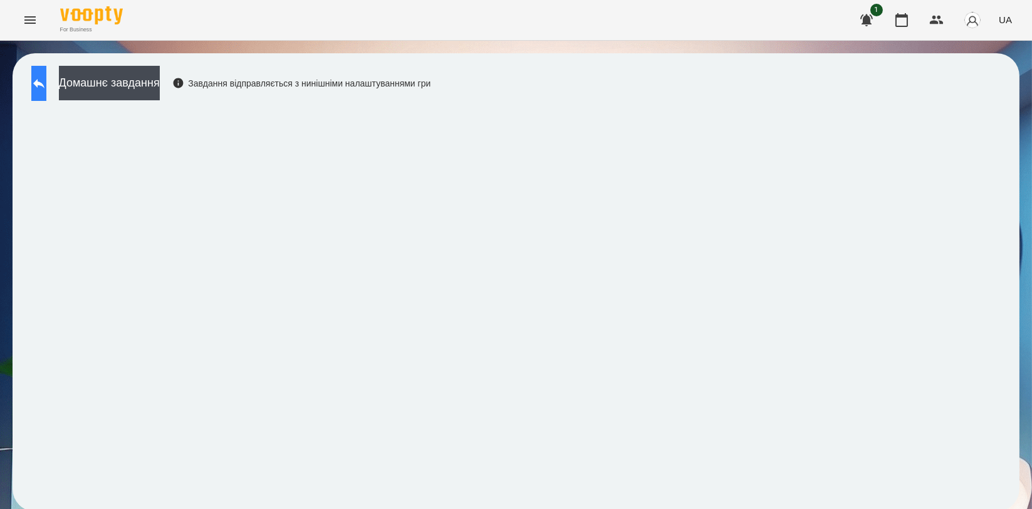
click at [45, 87] on icon at bounding box center [38, 83] width 11 height 9
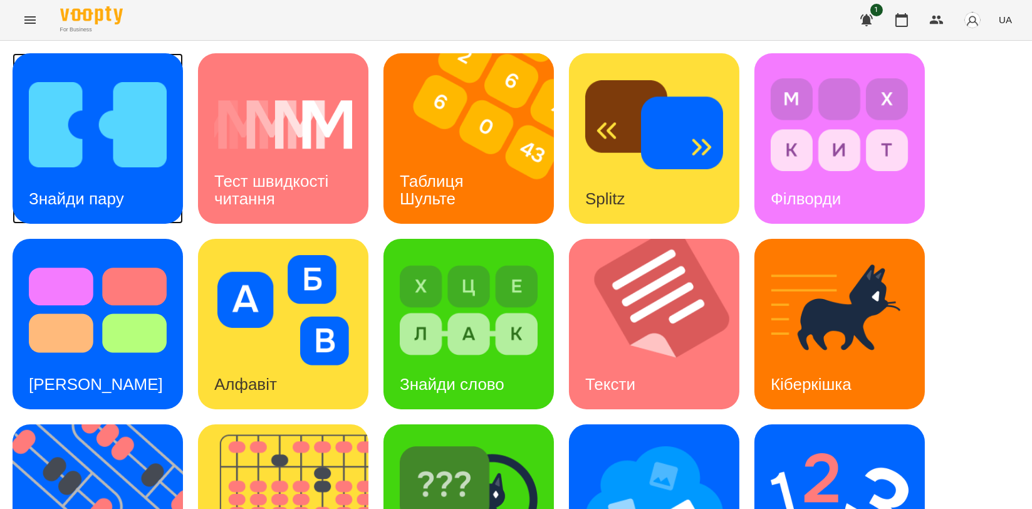
click at [75, 166] on img at bounding box center [98, 125] width 138 height 110
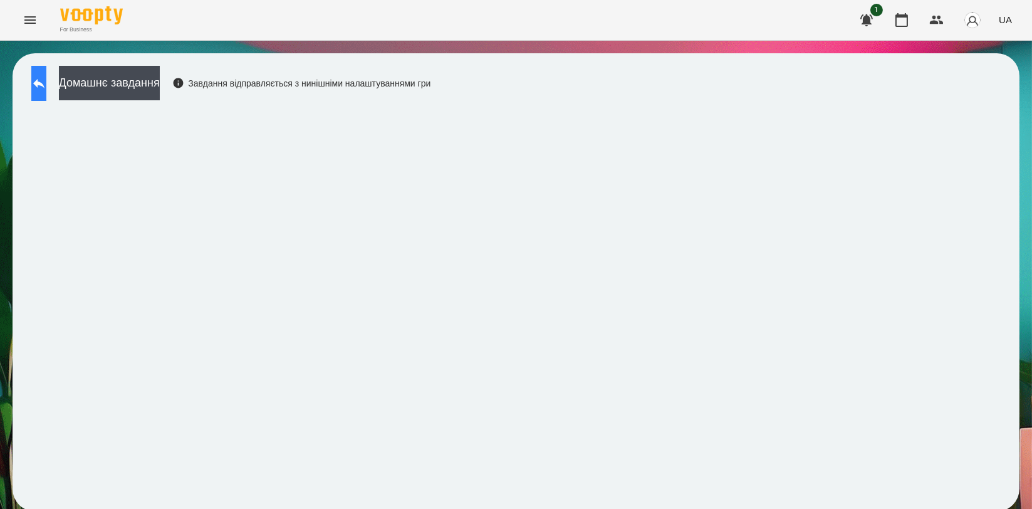
click at [46, 92] on button at bounding box center [38, 83] width 15 height 35
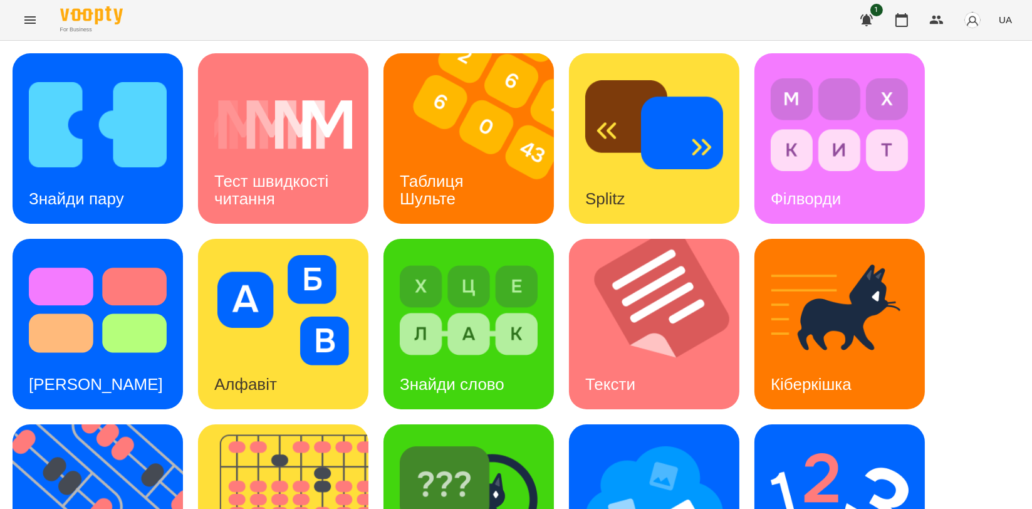
scroll to position [209, 0]
click at [527, 441] on img at bounding box center [469, 496] width 138 height 110
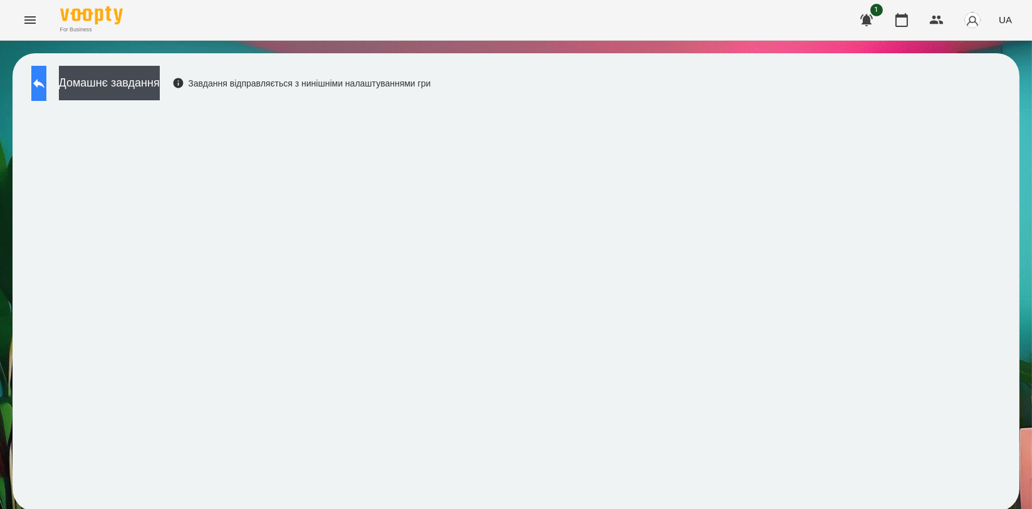
click at [46, 80] on icon at bounding box center [38, 83] width 15 height 15
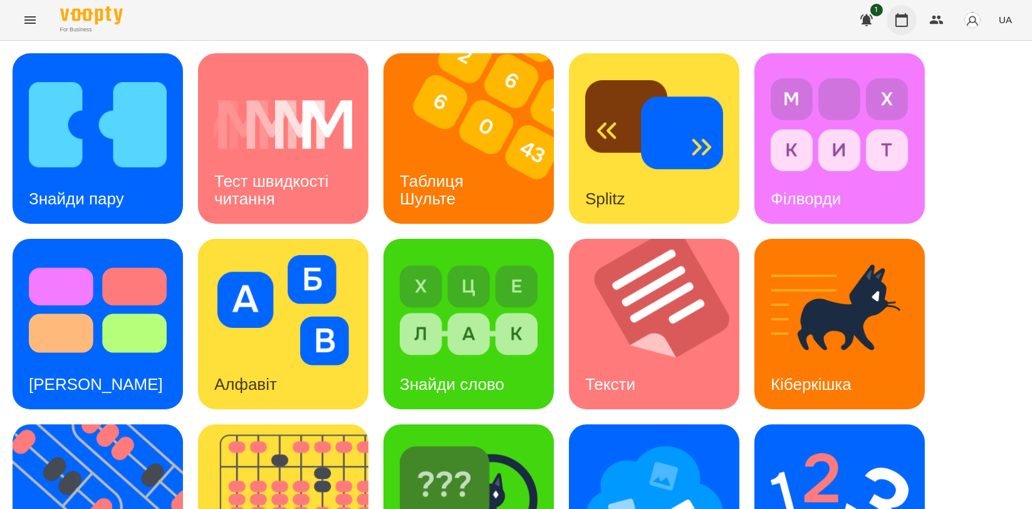
click at [914, 21] on button "button" at bounding box center [902, 20] width 30 height 30
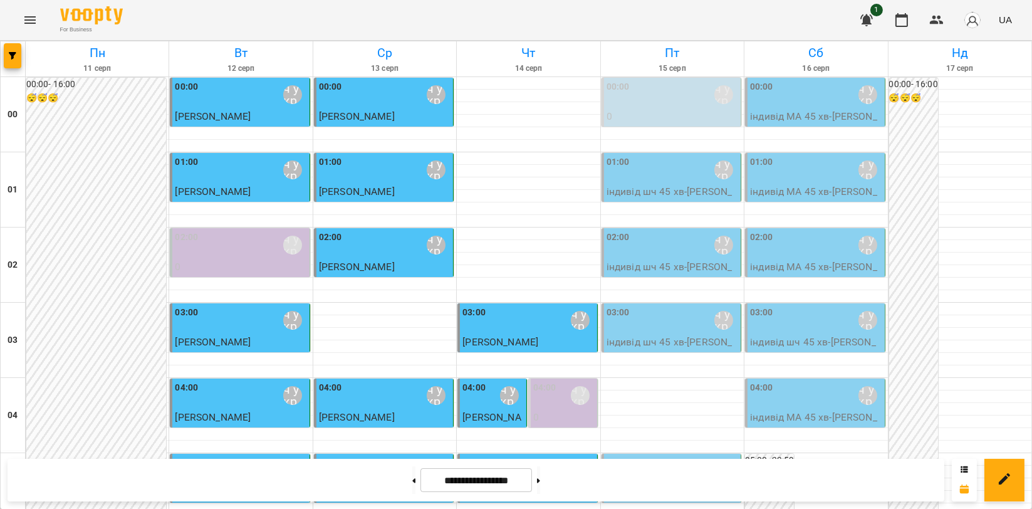
scroll to position [1393, 0]
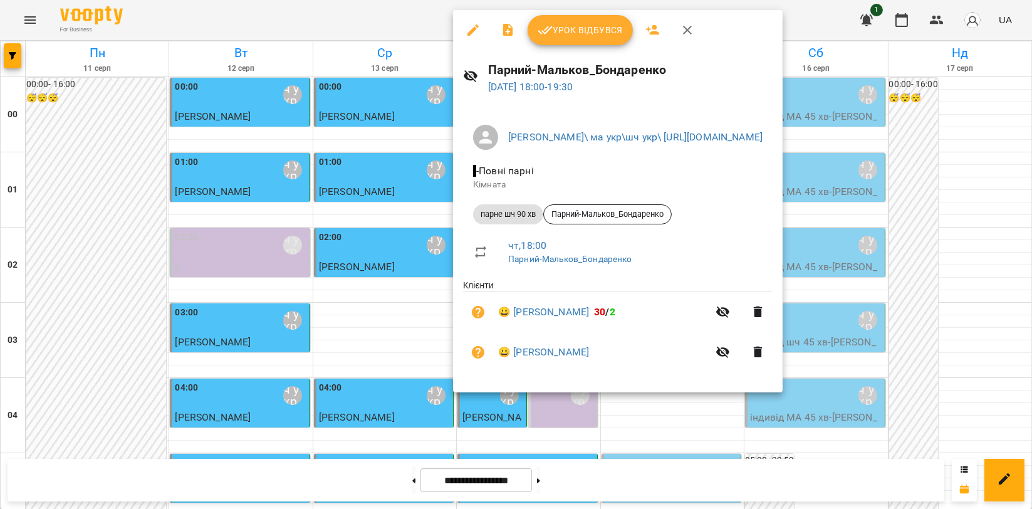
click at [581, 34] on span "Урок відбувся" at bounding box center [580, 30] width 85 height 15
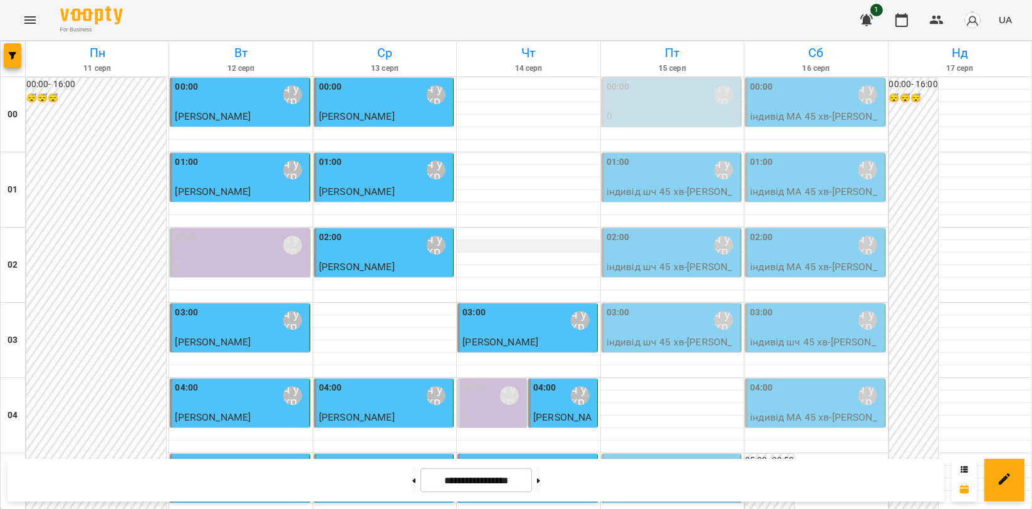
scroll to position [1430, 0]
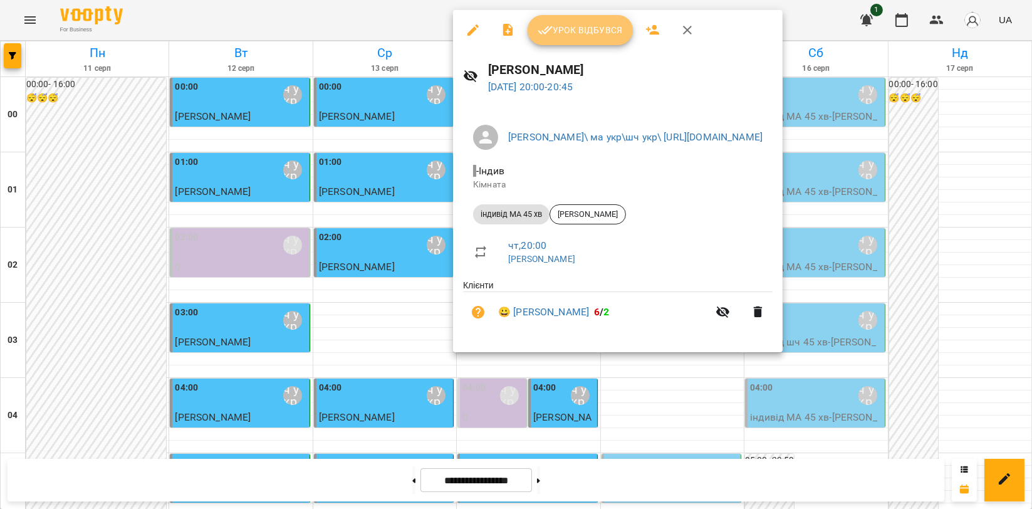
click at [606, 43] on button "Урок відбувся" at bounding box center [580, 30] width 105 height 30
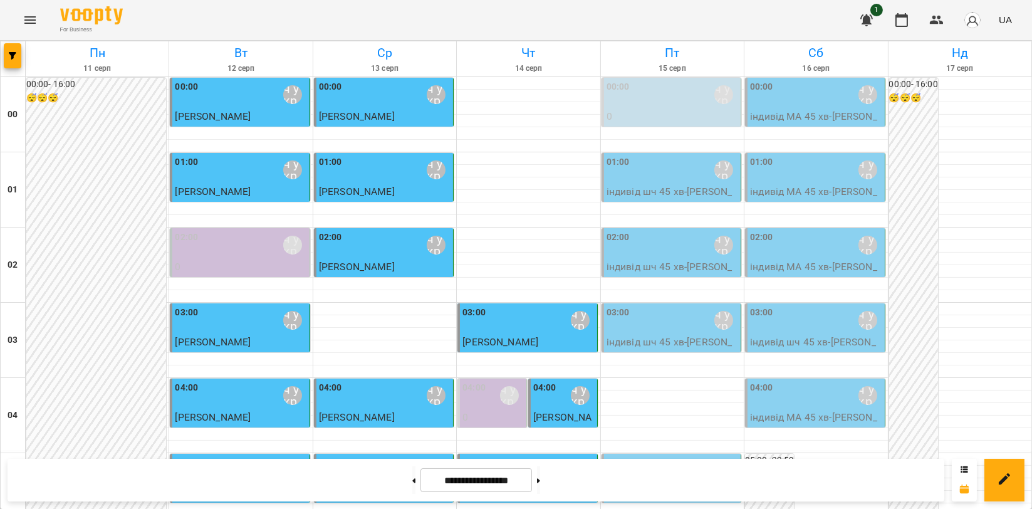
scroll to position [1430, 0]
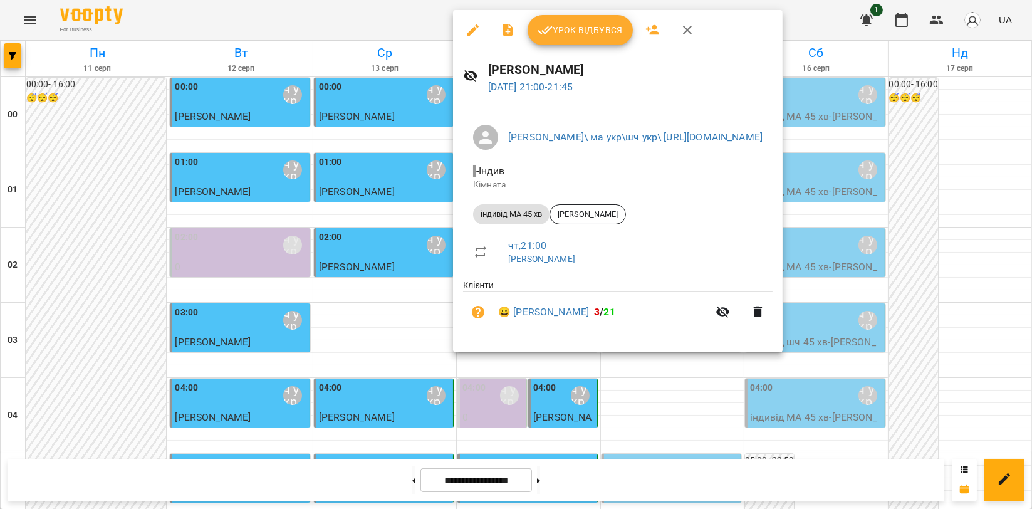
click at [595, 31] on span "Урок відбувся" at bounding box center [580, 30] width 85 height 15
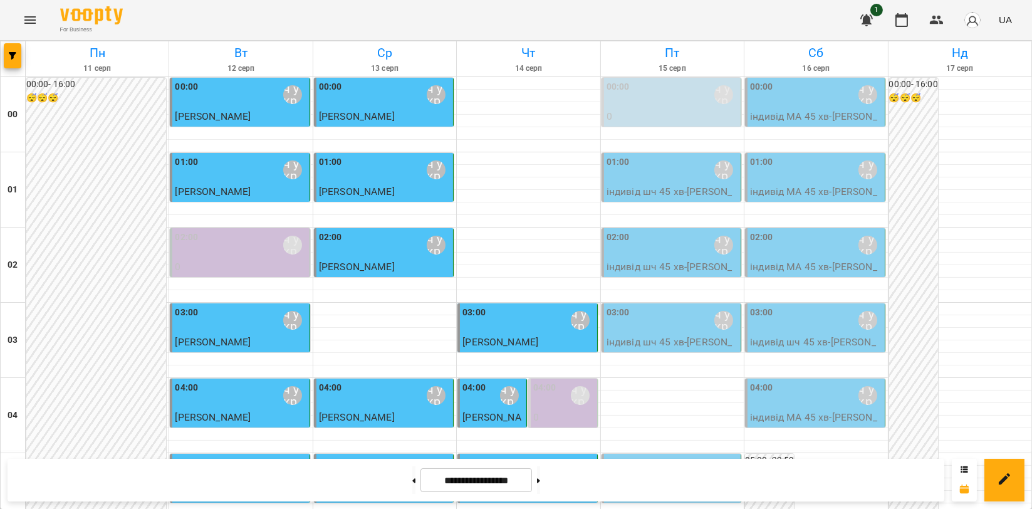
scroll to position [1393, 0]
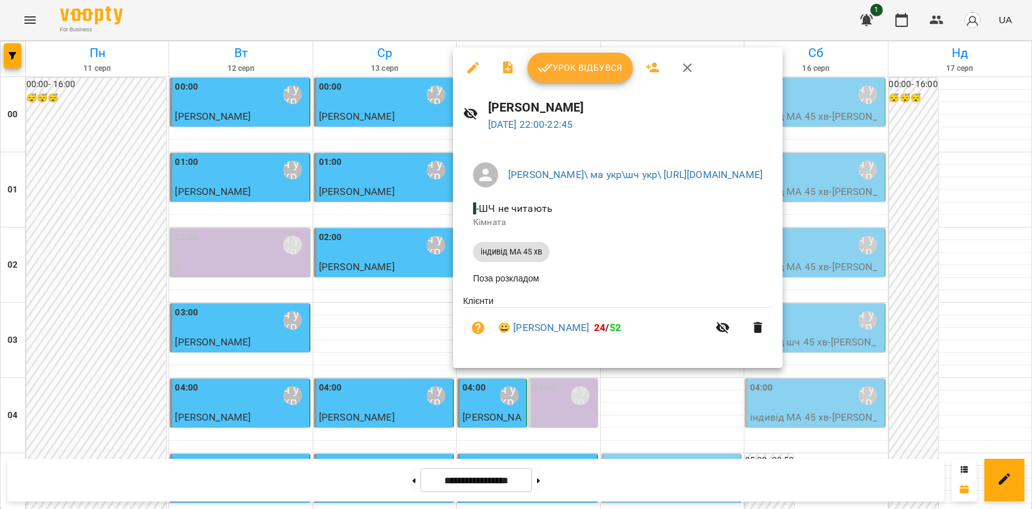
click at [585, 78] on button "Урок відбувся" at bounding box center [580, 68] width 105 height 30
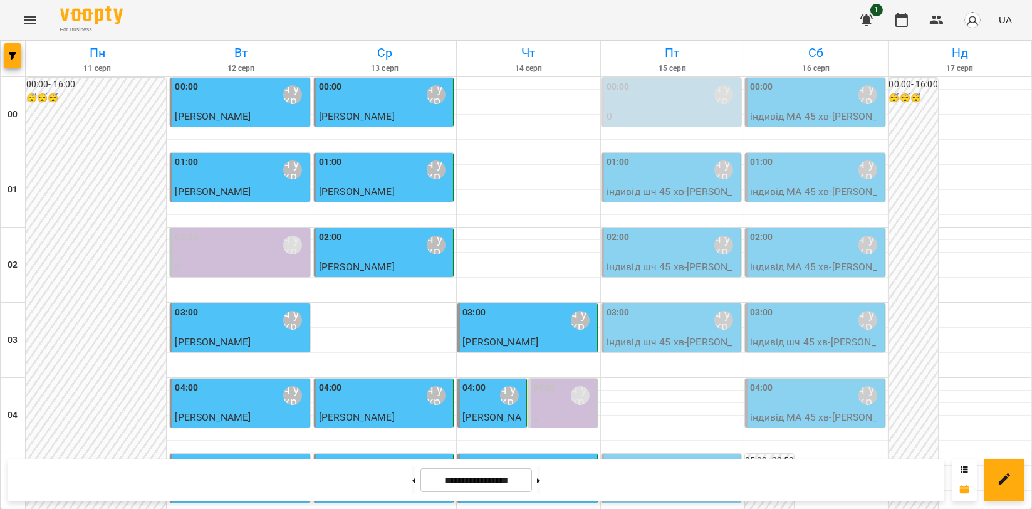
scroll to position [1430, 0]
